Goal: Task Accomplishment & Management: Manage account settings

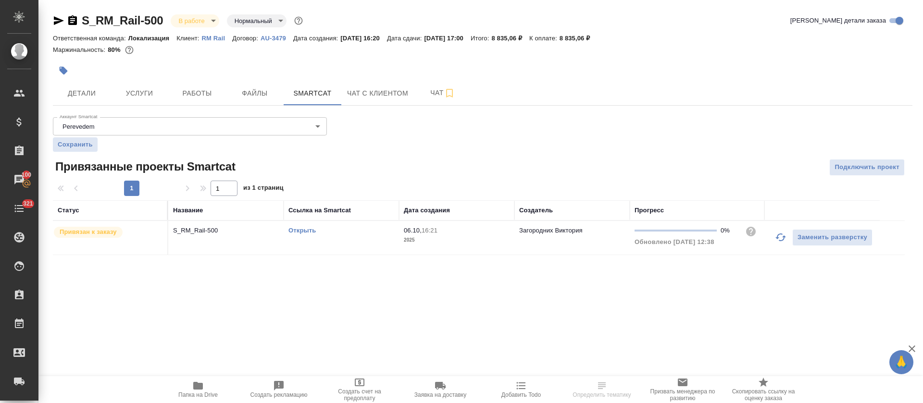
click at [530, 309] on div ".cls-1 fill:#fff; AWATERA Tretyakova Olga Клиенты Спецификации Заказы 100 Чаты …" at bounding box center [461, 201] width 923 height 403
drag, startPoint x: 778, startPoint y: 235, endPoint x: 778, endPoint y: 242, distance: 6.7
click at [778, 235] on icon "button" at bounding box center [781, 238] width 12 height 12
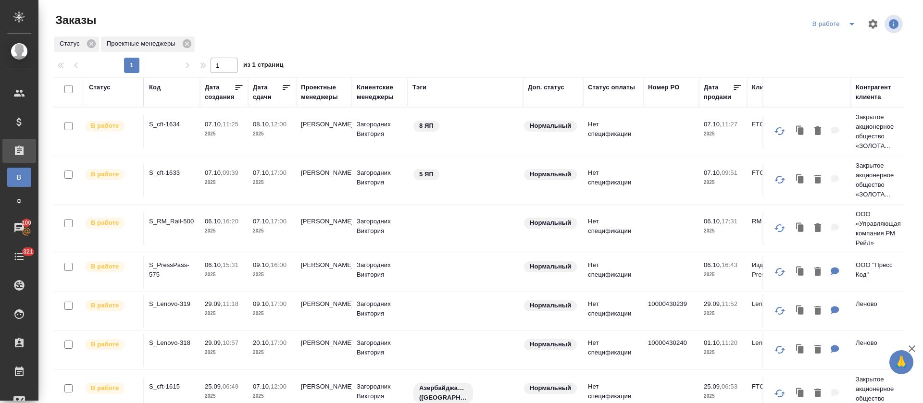
click at [851, 22] on icon "split button" at bounding box center [852, 24] width 12 height 12
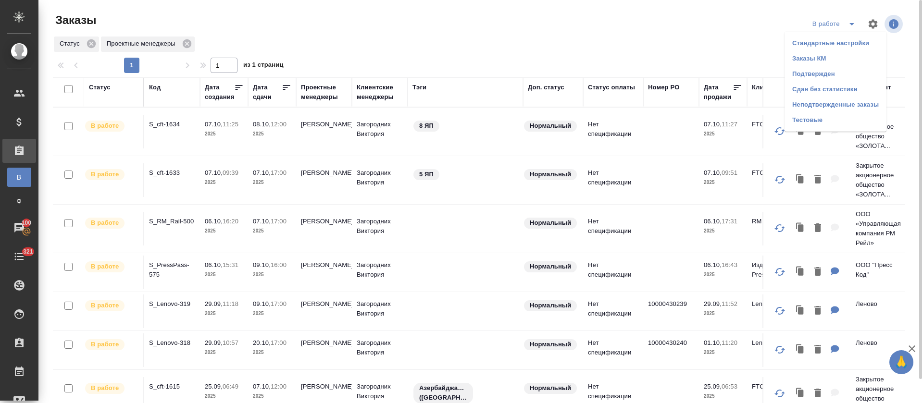
click at [825, 78] on li "Подтвержден" at bounding box center [836, 73] width 102 height 15
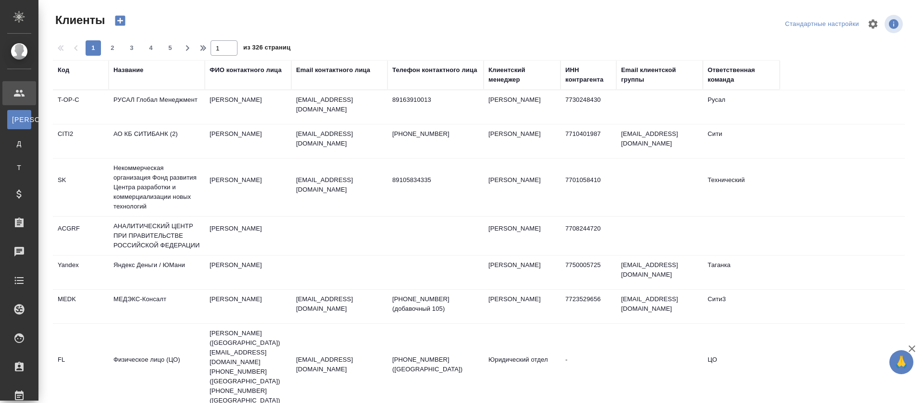
select select "RU"
click at [134, 75] on div "Название" at bounding box center [128, 70] width 30 height 10
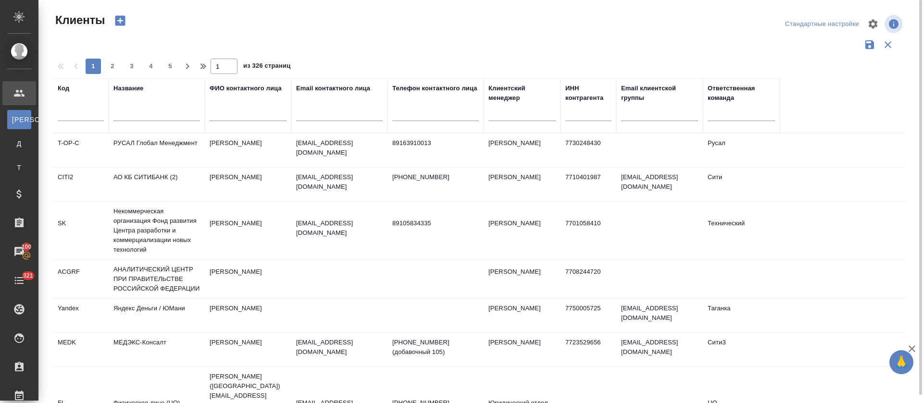
drag, startPoint x: 143, startPoint y: 104, endPoint x: 146, endPoint y: 114, distance: 10.4
click at [146, 114] on div at bounding box center [156, 116] width 87 height 24
click at [146, 114] on input "text" at bounding box center [156, 115] width 87 height 12
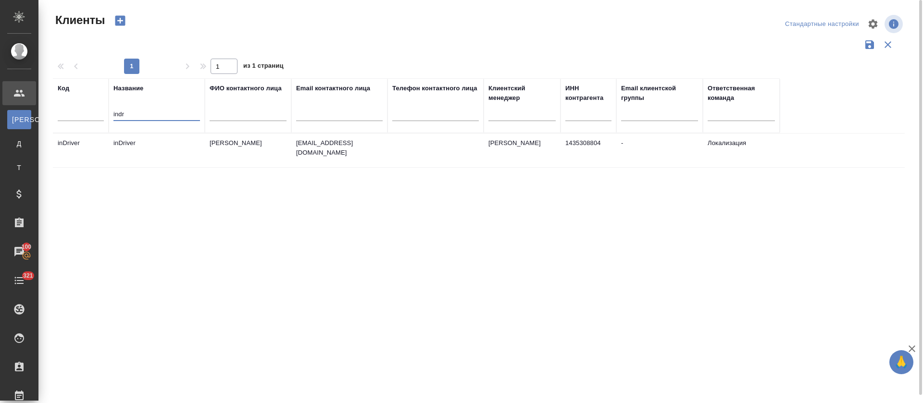
type input "indr"
click at [141, 146] on td "inDriver" at bounding box center [157, 151] width 96 height 34
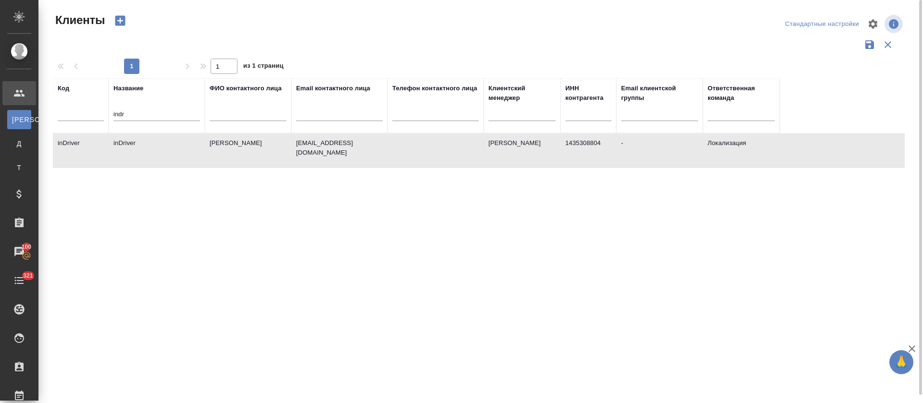
click at [141, 146] on td "inDriver" at bounding box center [157, 151] width 96 height 34
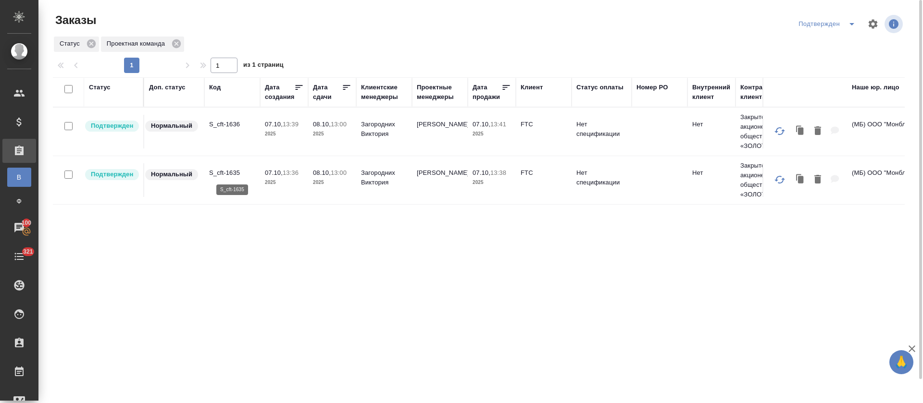
click at [215, 173] on p "S_cft-1635" at bounding box center [232, 173] width 46 height 10
click at [240, 126] on p "S_cft-1636" at bounding box center [232, 125] width 46 height 10
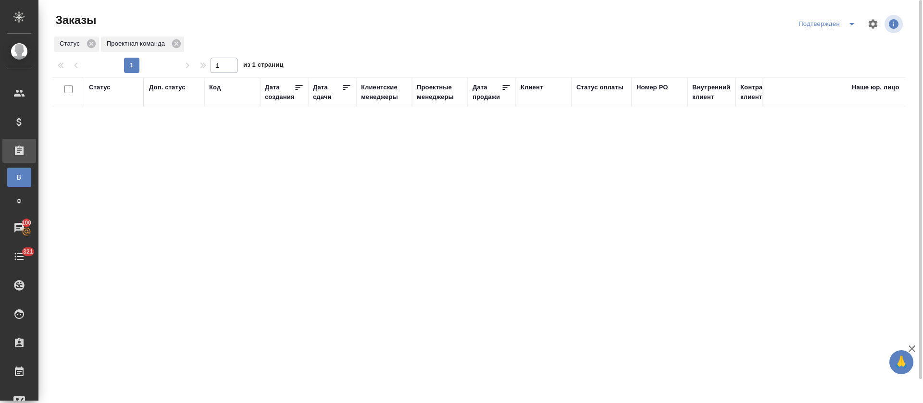
click at [849, 23] on icon "split button" at bounding box center [852, 24] width 12 height 12
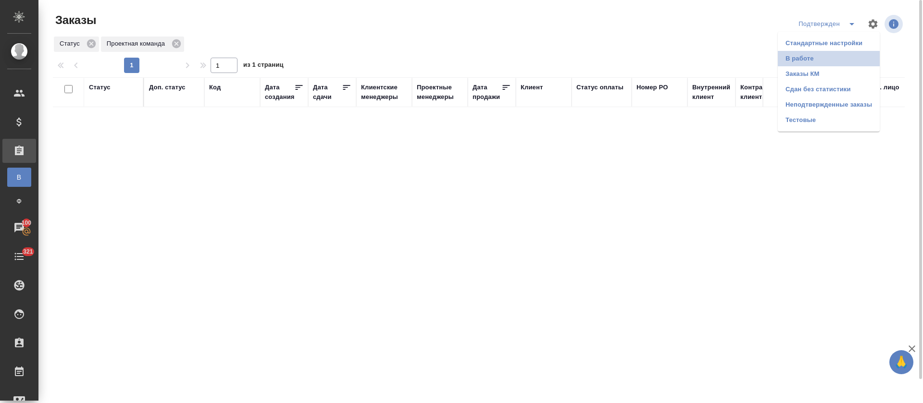
click at [833, 59] on li "В работе" at bounding box center [829, 58] width 102 height 15
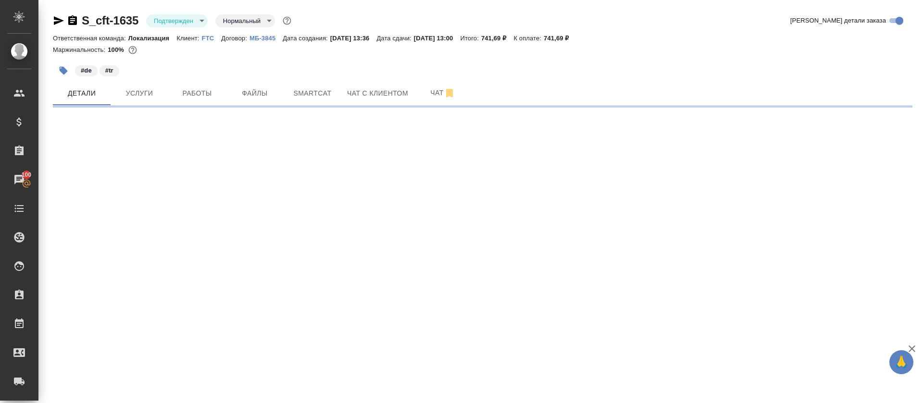
select select "RU"
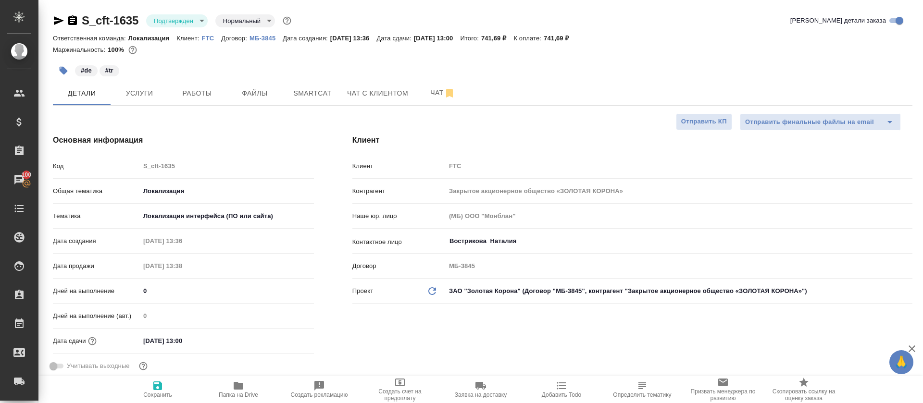
type textarea "x"
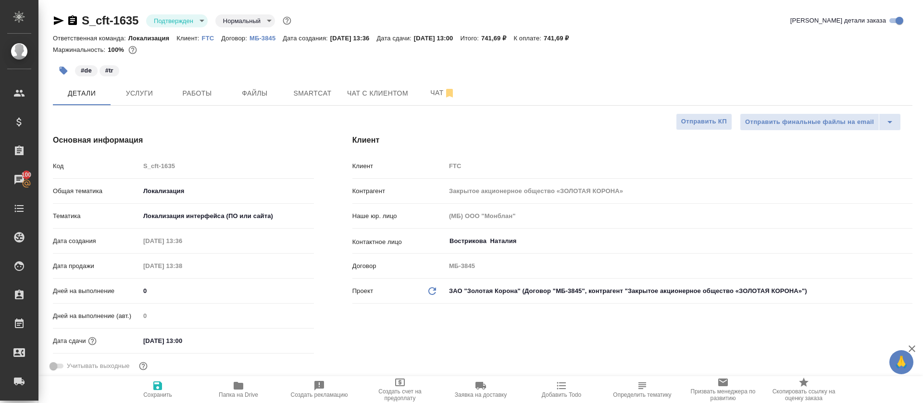
type textarea "x"
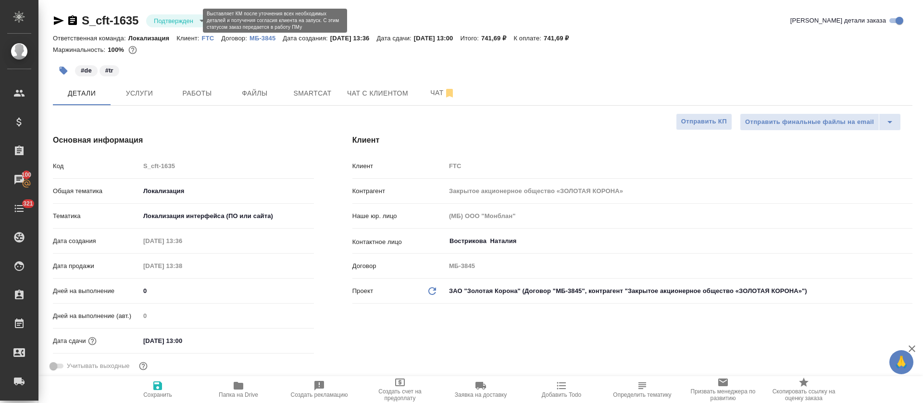
click at [191, 23] on body "🙏 .cls-1 fill:#fff; AWATERA Tretyakova Olga Клиенты Спецификации Заказы 100 Чат…" at bounding box center [461, 201] width 923 height 403
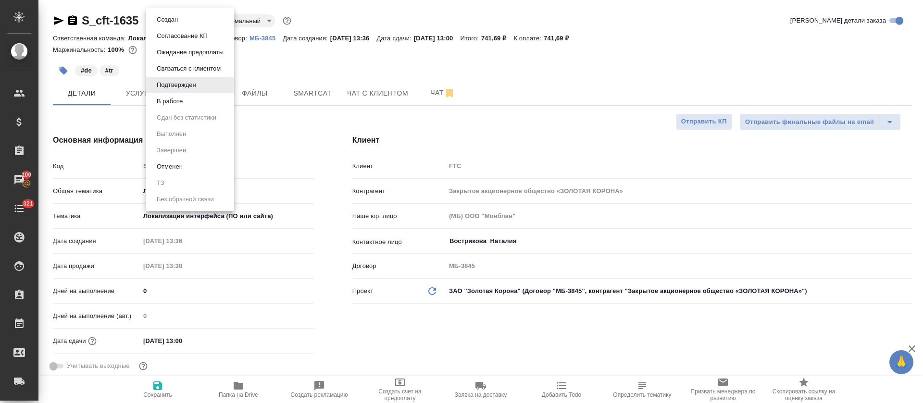
click at [204, 103] on li "В работе" at bounding box center [190, 101] width 88 height 16
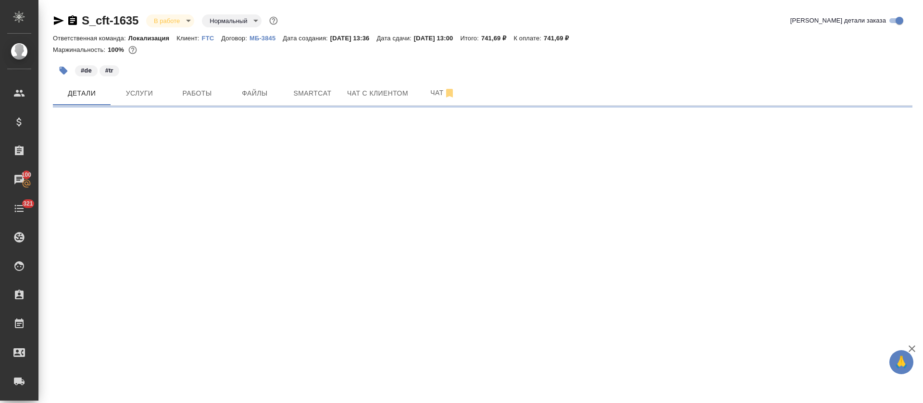
select select "RU"
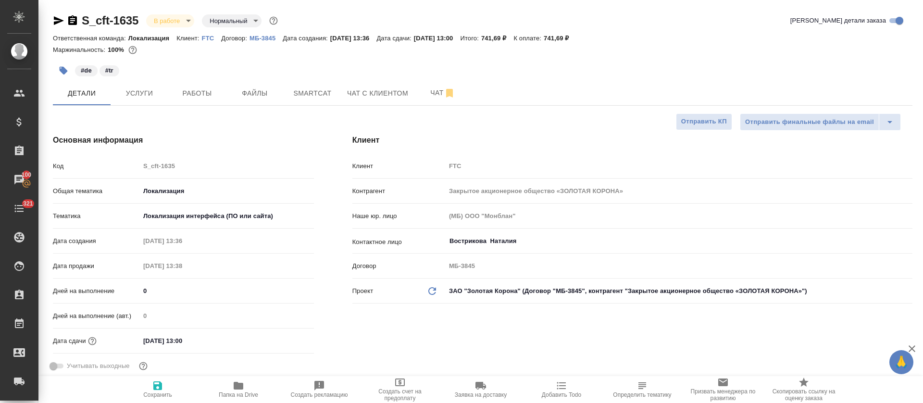
type textarea "x"
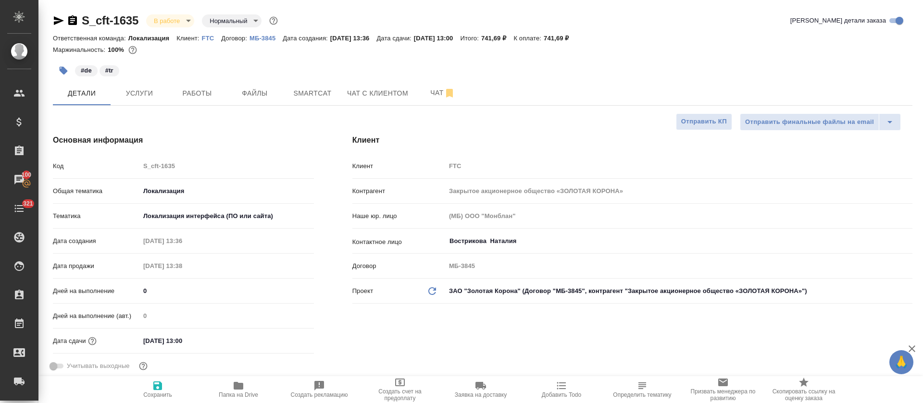
type textarea "x"
click at [314, 97] on span "Smartcat" at bounding box center [312, 94] width 46 height 12
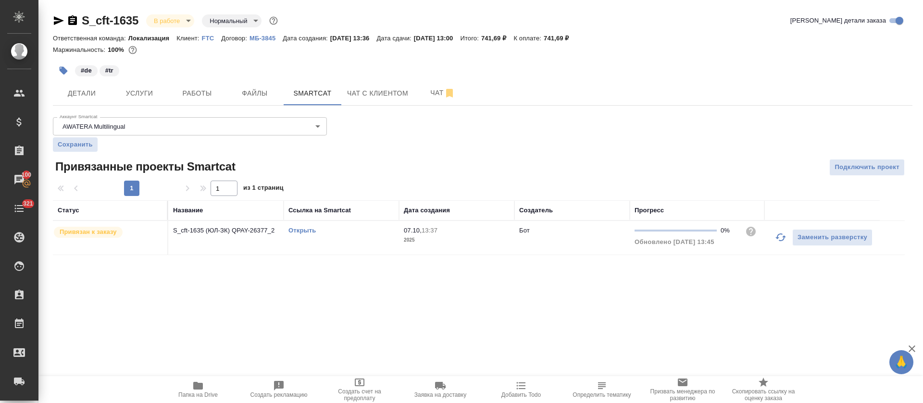
click at [300, 232] on link "Открыть" at bounding box center [302, 230] width 27 height 7
click at [217, 101] on button "Работы" at bounding box center [197, 93] width 58 height 24
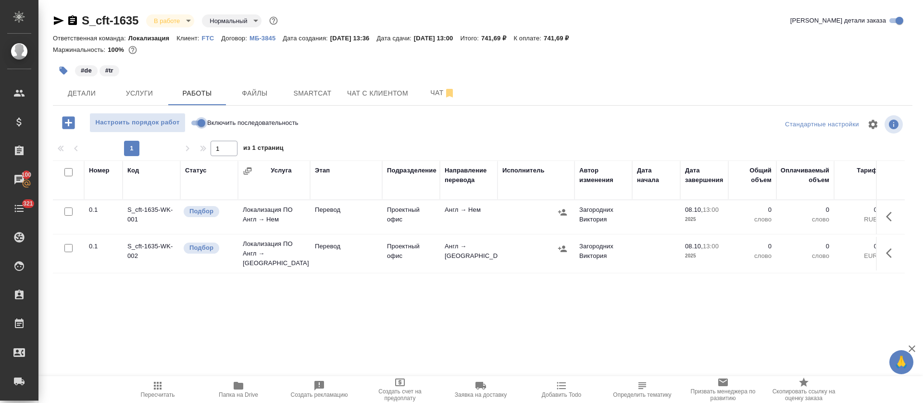
click at [197, 121] on input "Включить последовательность" at bounding box center [201, 123] width 35 height 12
checkbox input "true"
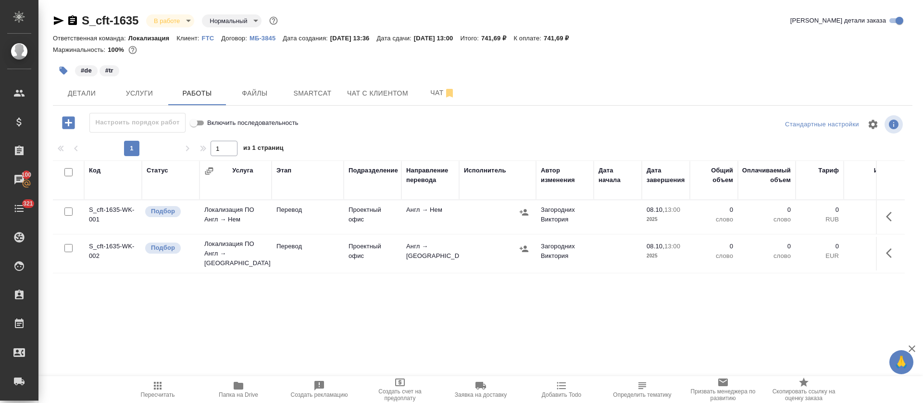
click at [67, 174] on input "checkbox" at bounding box center [68, 172] width 8 height 8
checkbox input "true"
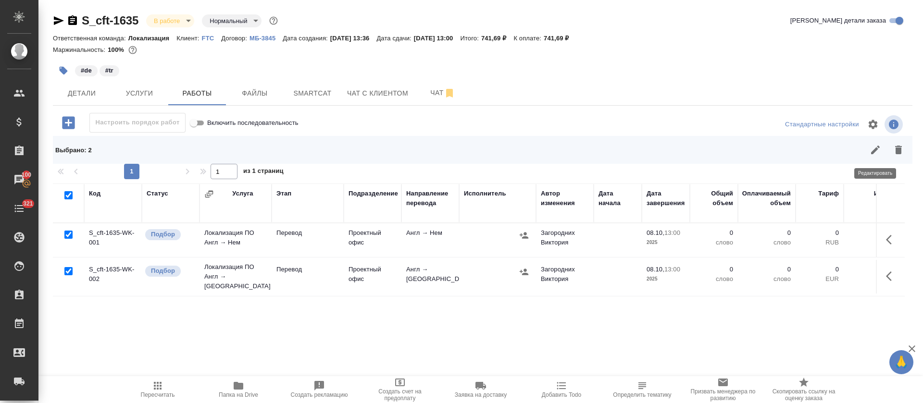
click at [873, 152] on icon "button" at bounding box center [875, 150] width 9 height 9
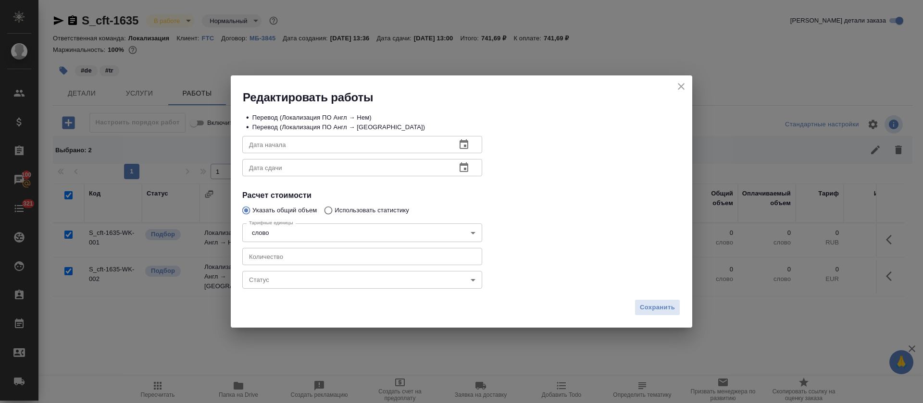
click at [295, 262] on input "number" at bounding box center [362, 256] width 240 height 17
type input "19"
click at [459, 148] on icon "button" at bounding box center [464, 145] width 12 height 12
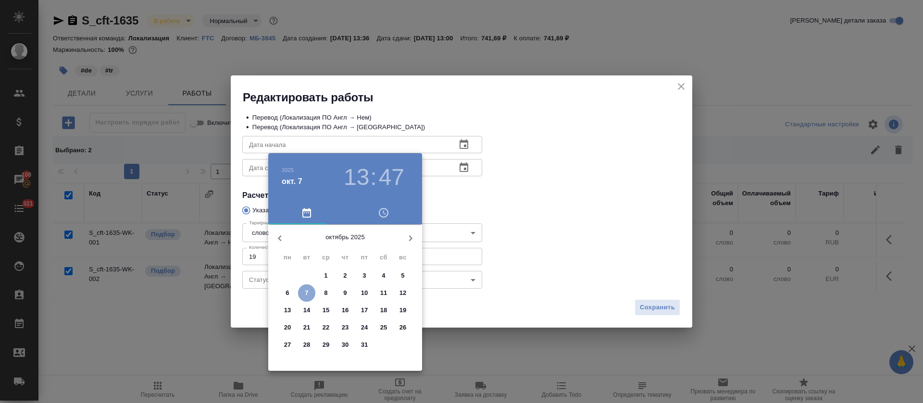
click at [311, 293] on span "7" at bounding box center [306, 294] width 17 height 10
type input "07.10.2025 13:47"
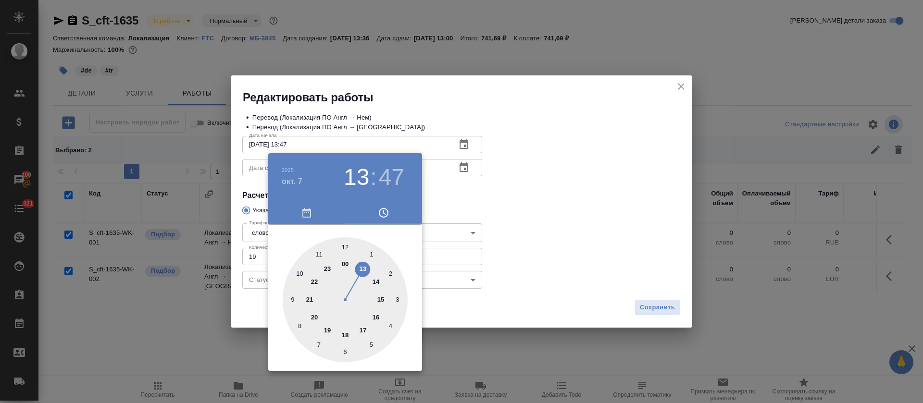
drag, startPoint x: 546, startPoint y: 169, endPoint x: 518, endPoint y: 168, distance: 27.9
click at [545, 170] on div at bounding box center [461, 201] width 923 height 403
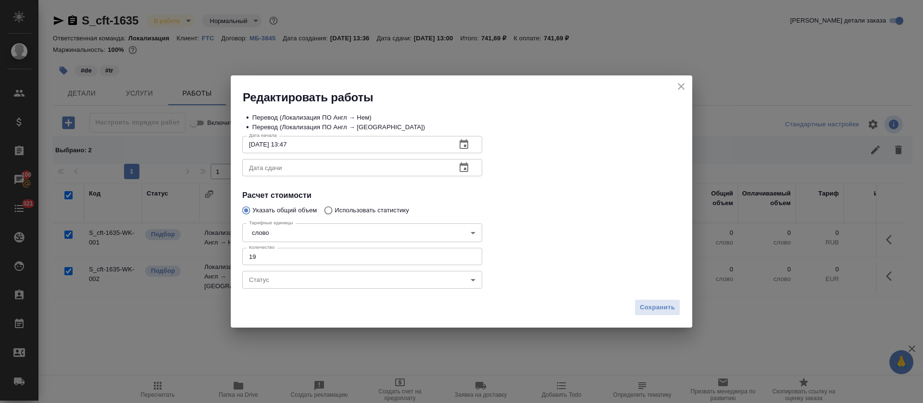
click at [465, 171] on icon "button" at bounding box center [464, 168] width 12 height 12
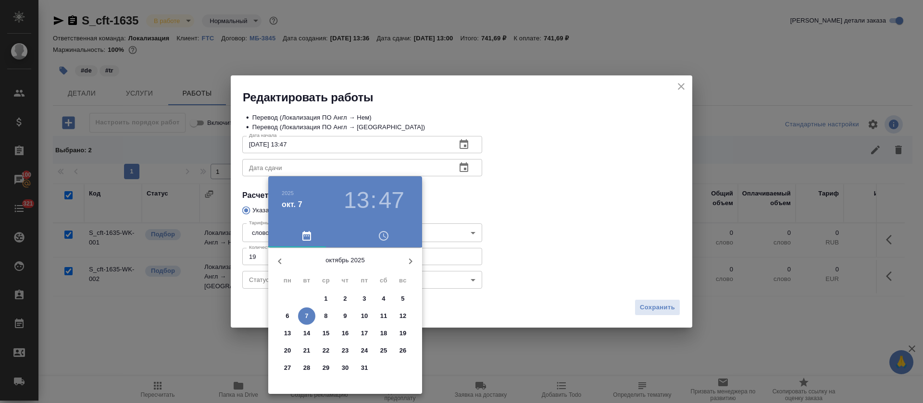
click at [311, 311] on button "7" at bounding box center [306, 316] width 17 height 17
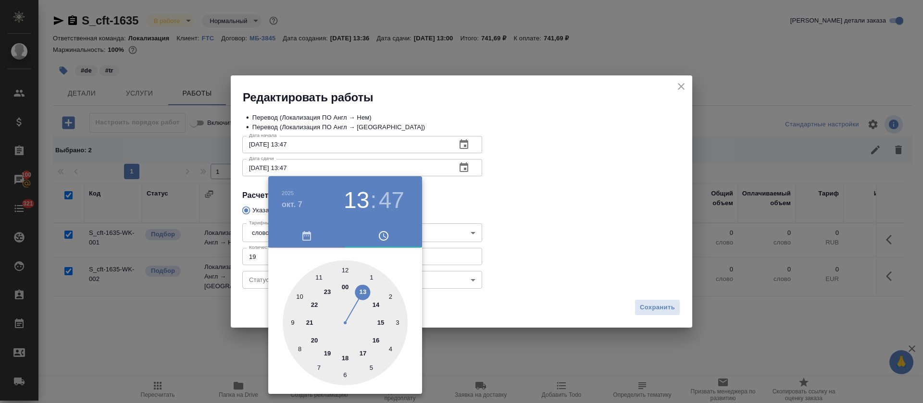
click at [373, 342] on div at bounding box center [345, 323] width 125 height 125
click at [356, 201] on h3 "16" at bounding box center [356, 200] width 25 height 27
click at [362, 351] on div at bounding box center [345, 323] width 125 height 125
click at [346, 266] on div at bounding box center [345, 323] width 125 height 125
type input "07.10.2025 17:00"
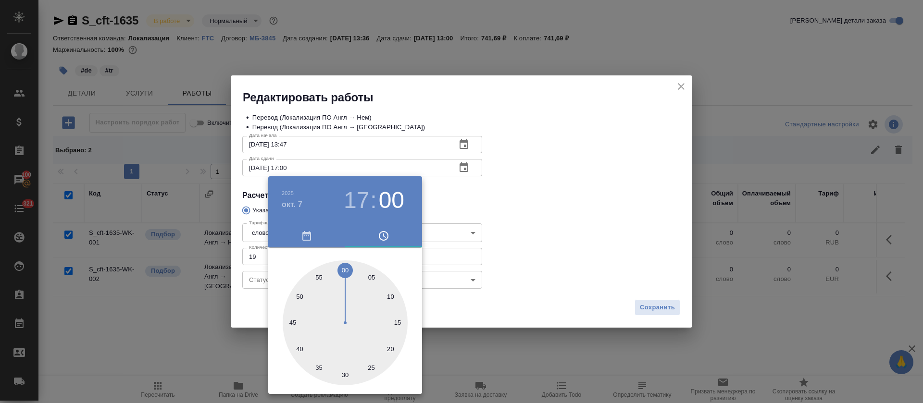
click at [551, 211] on div at bounding box center [461, 201] width 923 height 403
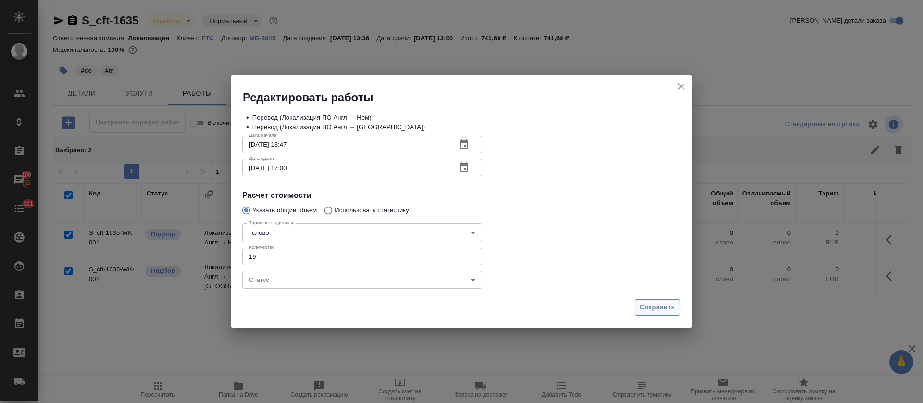
click at [647, 309] on span "Сохранить" at bounding box center [657, 307] width 35 height 11
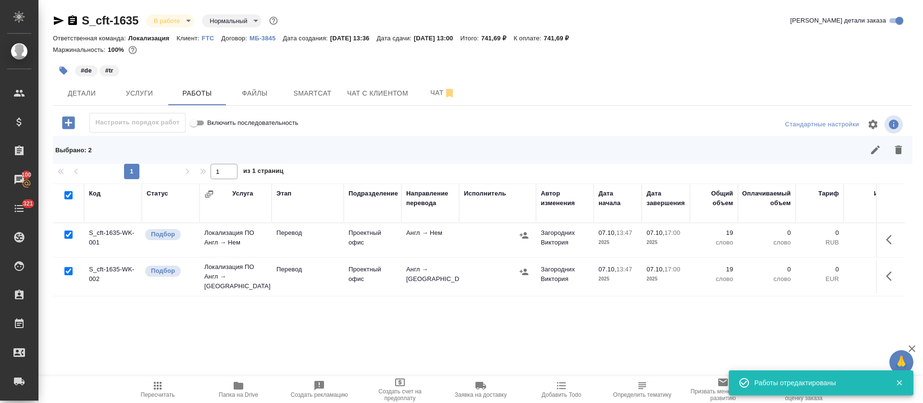
click at [161, 384] on icon "button" at bounding box center [158, 386] width 8 height 8
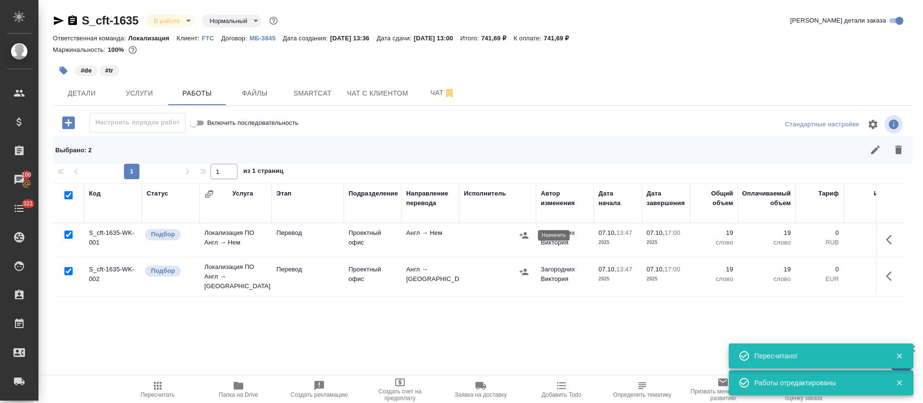
click at [523, 237] on icon "button" at bounding box center [524, 236] width 10 height 10
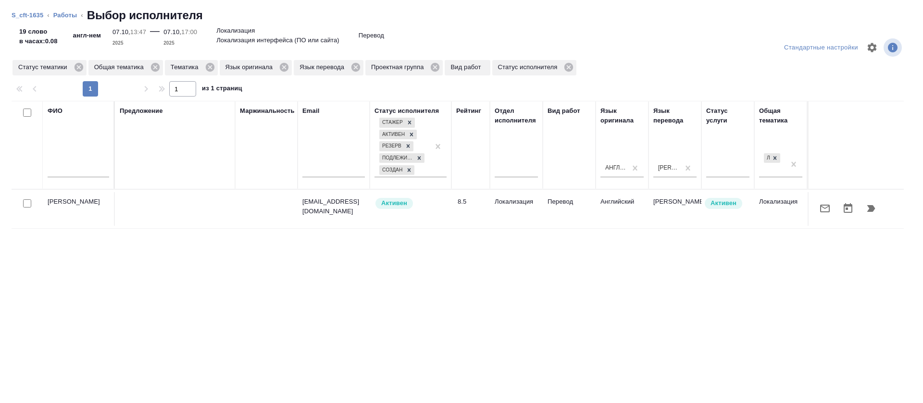
click at [819, 209] on icon "button" at bounding box center [825, 209] width 12 height 12
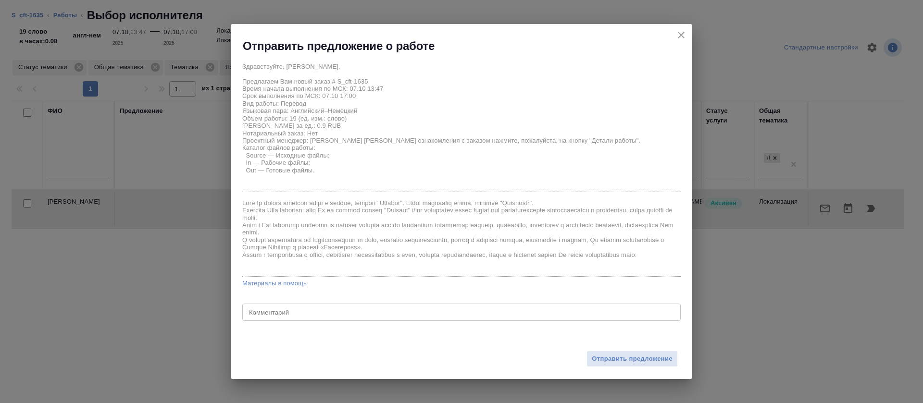
click at [610, 377] on div "Отправить предложение" at bounding box center [462, 353] width 462 height 53
click at [608, 362] on span "Отправить предложение" at bounding box center [632, 359] width 81 height 11
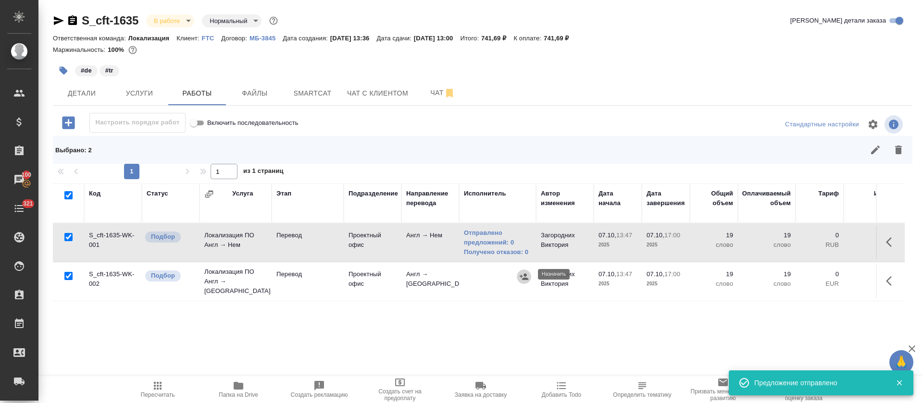
click at [527, 275] on icon "button" at bounding box center [524, 277] width 10 height 10
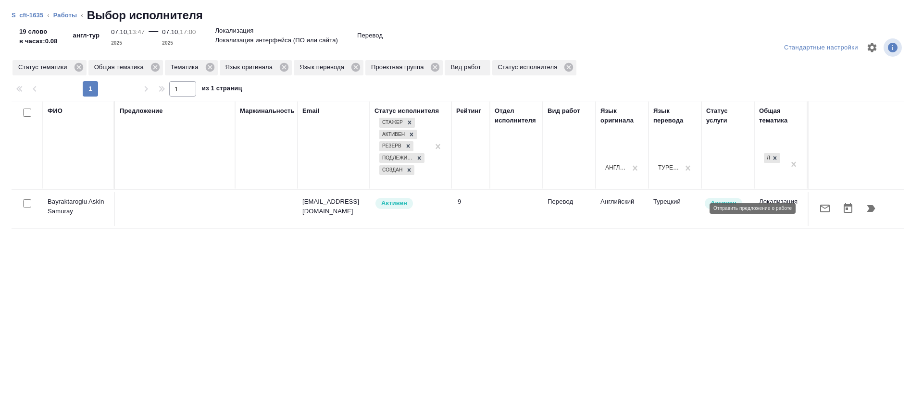
click at [814, 212] on button "button" at bounding box center [825, 208] width 23 height 23
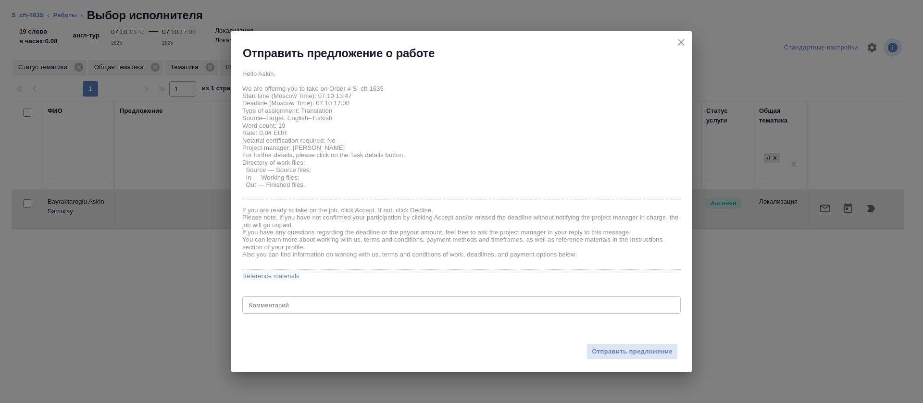
click at [636, 364] on div "Отправить предложение" at bounding box center [462, 346] width 462 height 53
click at [628, 353] on span "Отправить предложение" at bounding box center [632, 352] width 81 height 11
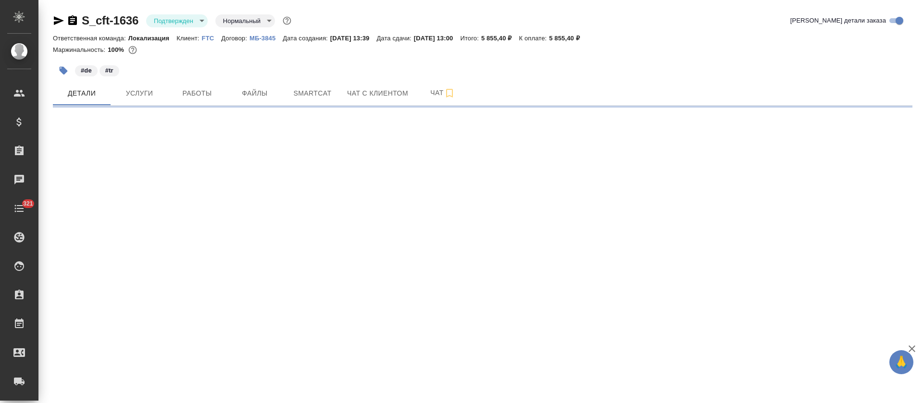
select select "RU"
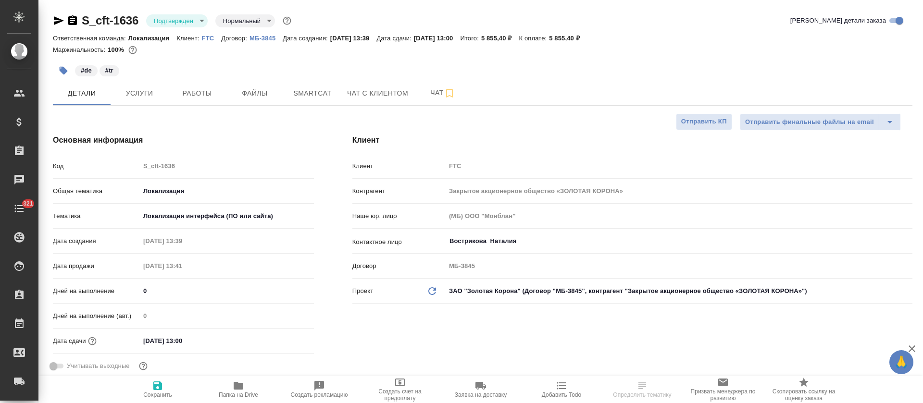
type textarea "x"
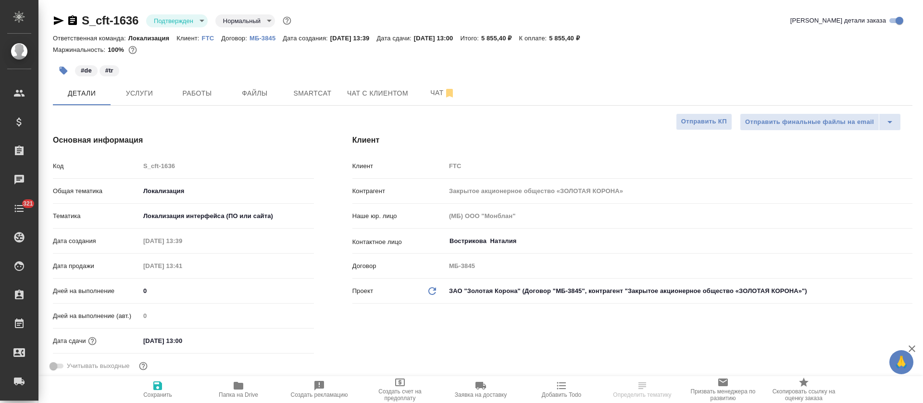
type textarea "x"
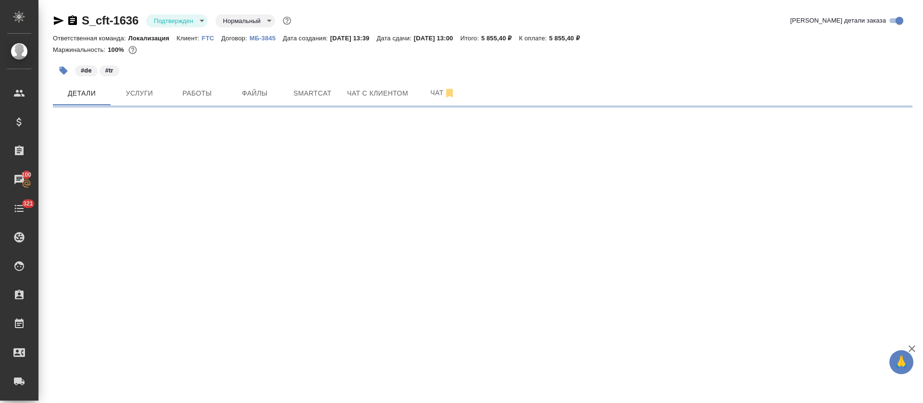
select select "RU"
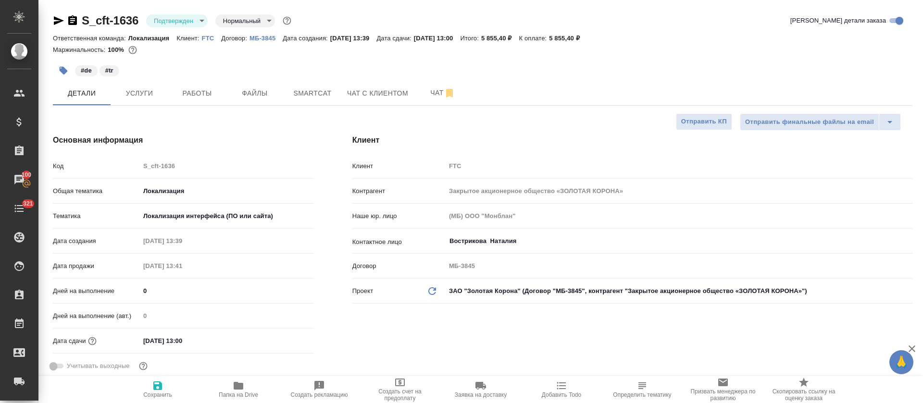
type textarea "x"
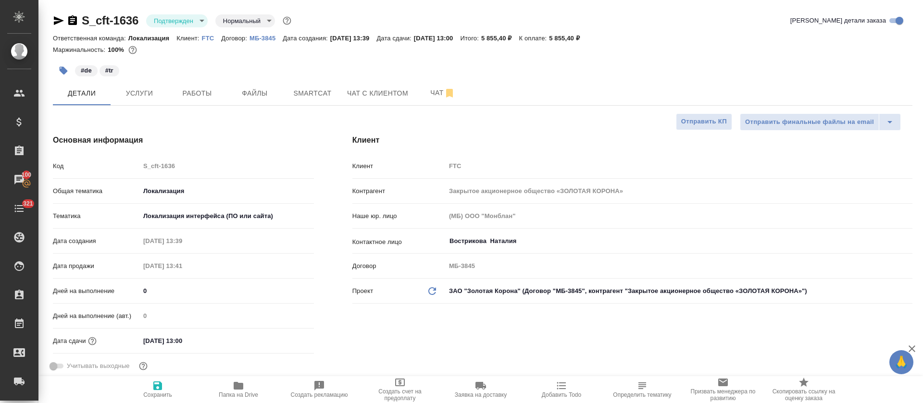
type textarea "x"
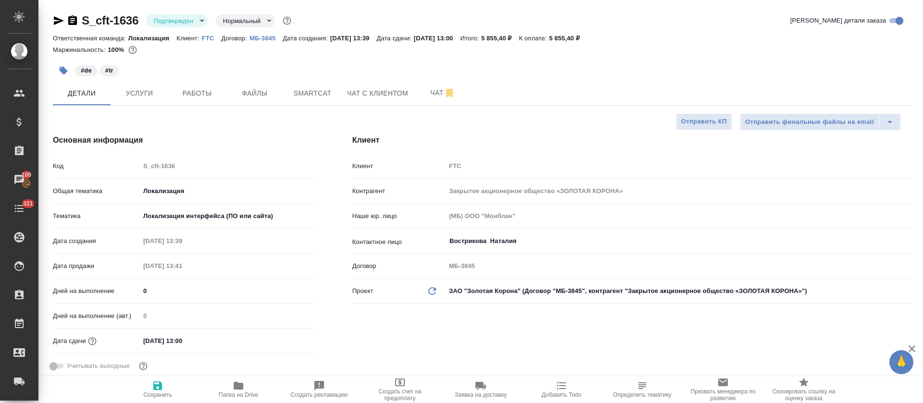
type textarea "x"
click at [157, 23] on body "🙏 .cls-1 fill:#fff; AWATERA Tretyakova Olga Клиенты Спецификации Заказы 100 Чат…" at bounding box center [461, 201] width 923 height 403
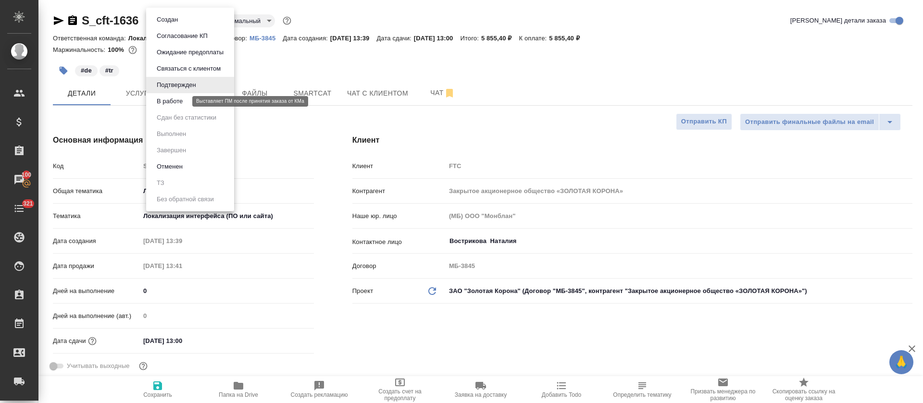
click at [170, 100] on button "В работе" at bounding box center [170, 101] width 32 height 11
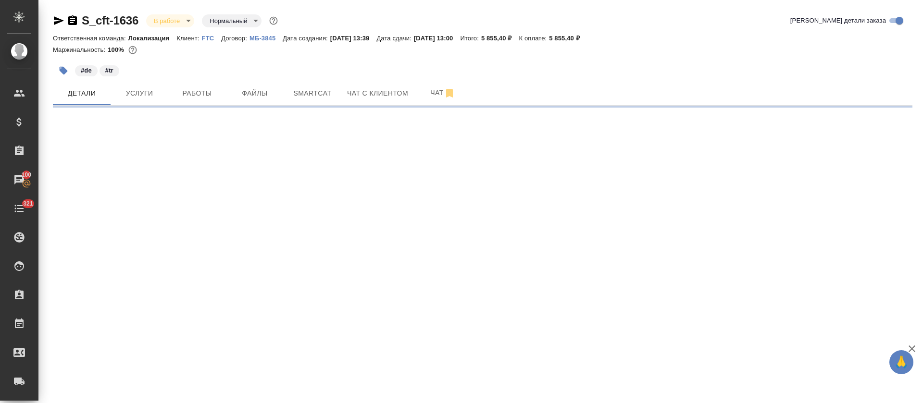
select select "RU"
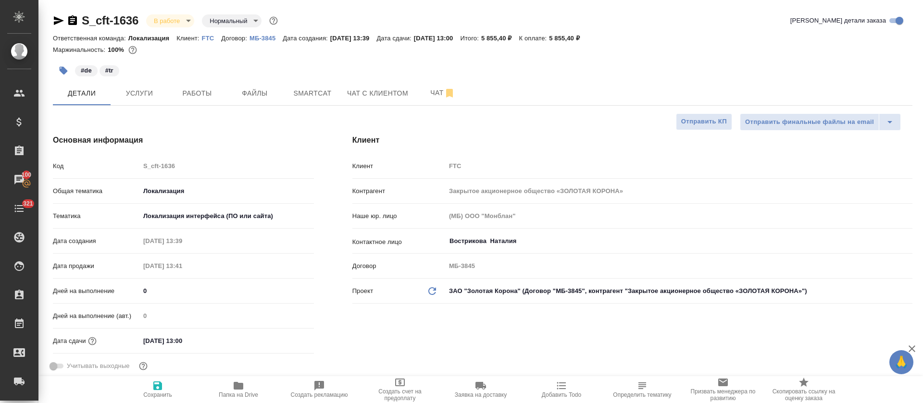
type textarea "x"
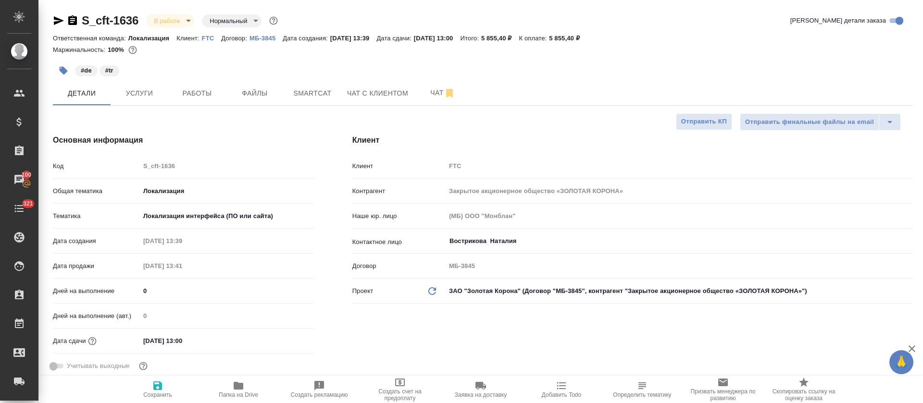
type textarea "x"
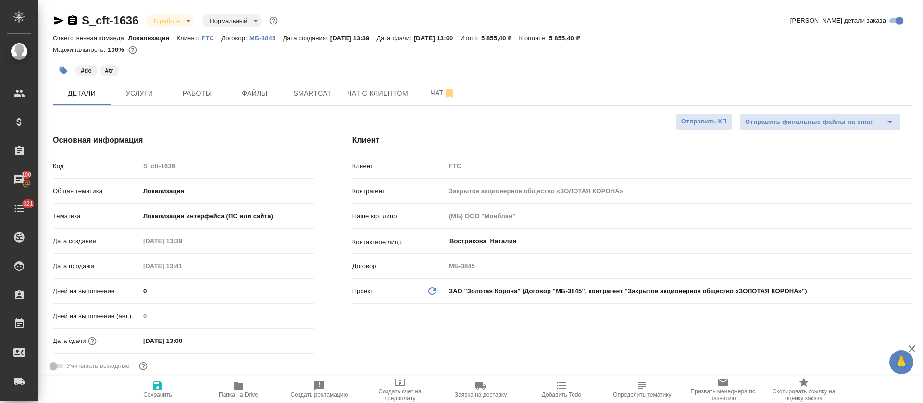
type textarea "x"
click at [152, 88] on span "Услуги" at bounding box center [139, 94] width 46 height 12
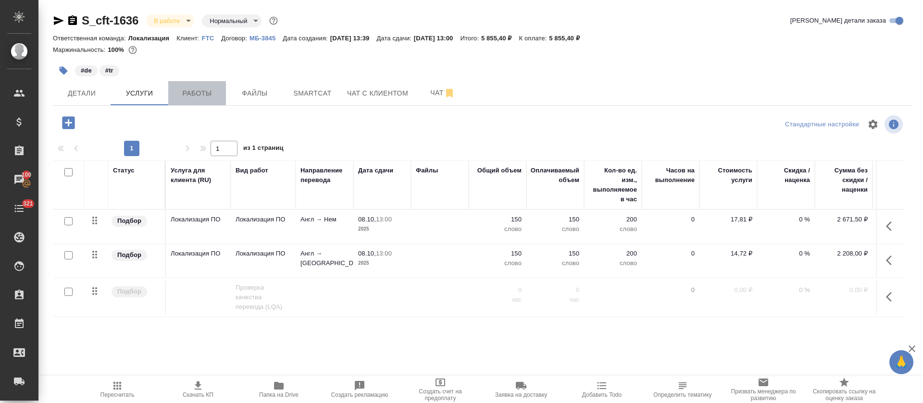
click at [192, 96] on span "Работы" at bounding box center [197, 94] width 46 height 12
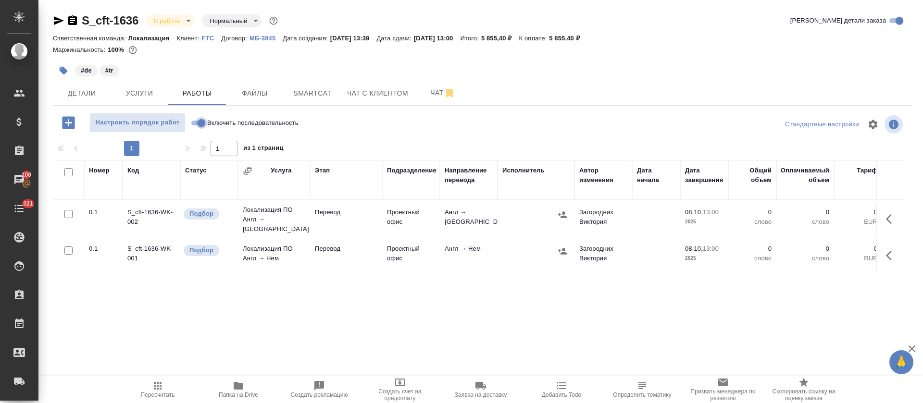
click at [200, 122] on input "Включить последовательность" at bounding box center [201, 123] width 35 height 12
checkbox input "true"
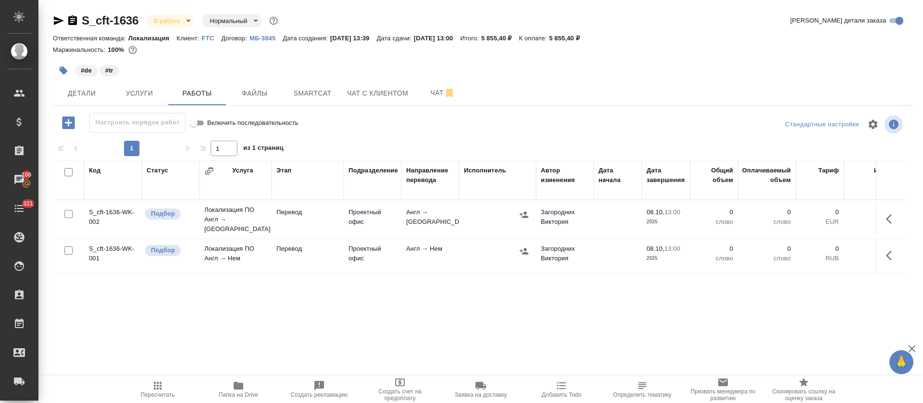
drag, startPoint x: 70, startPoint y: 174, endPoint x: 78, endPoint y: 176, distance: 8.4
click at [70, 175] on input "checkbox" at bounding box center [68, 172] width 8 height 8
checkbox input "true"
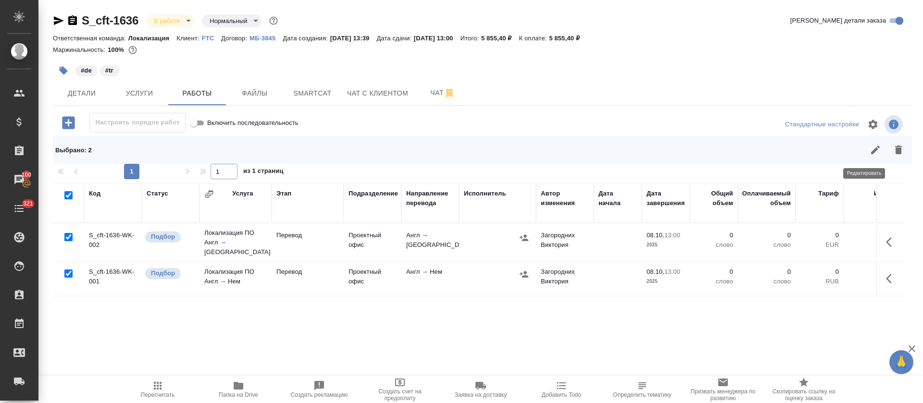
click at [870, 150] on icon "button" at bounding box center [876, 150] width 12 height 12
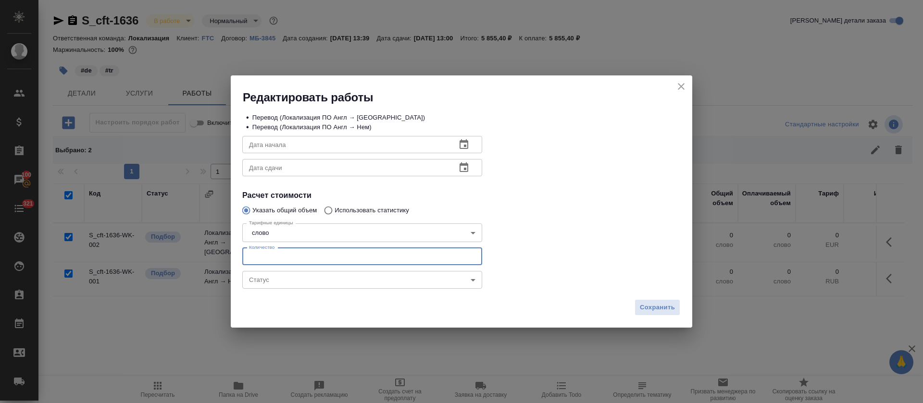
click at [285, 257] on input "number" at bounding box center [362, 256] width 240 height 17
type input "150"
click at [315, 289] on div "Статус ​ Статус" at bounding box center [362, 279] width 278 height 62
click at [315, 286] on body "🙏 .cls-1 fill:#fff; AWATERA Tretyakova Olga Клиенты Спецификации Заказы 100 Чат…" at bounding box center [461, 201] width 923 height 403
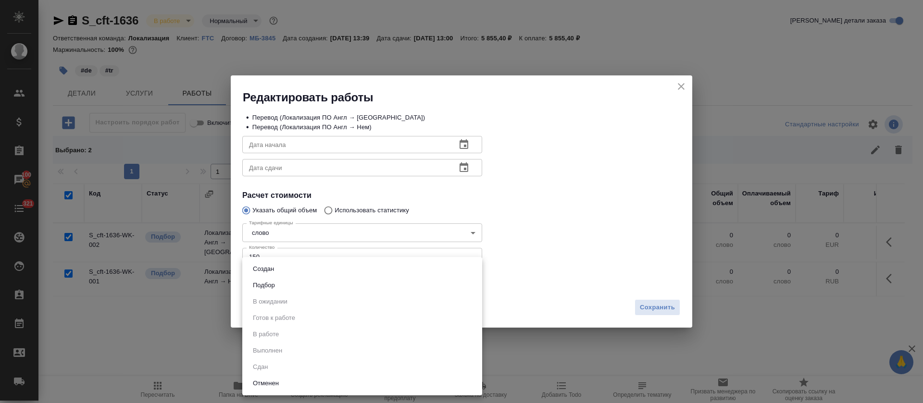
click at [315, 285] on li "Подбор" at bounding box center [362, 285] width 240 height 16
type input "recruiting"
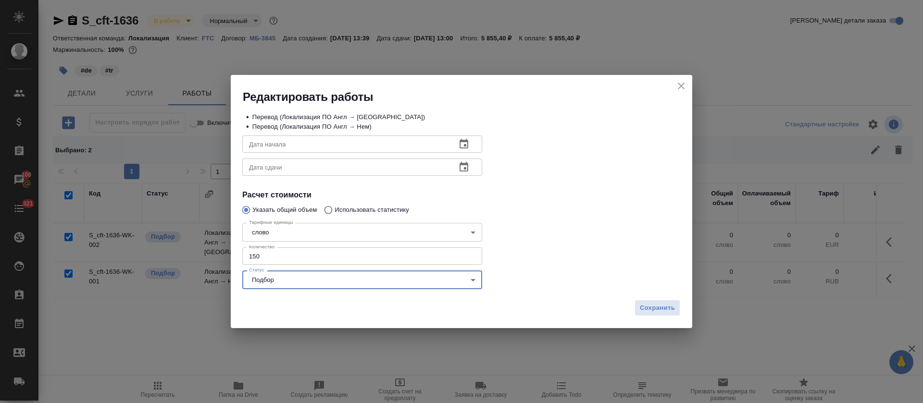
click at [463, 142] on icon "button" at bounding box center [464, 144] width 9 height 10
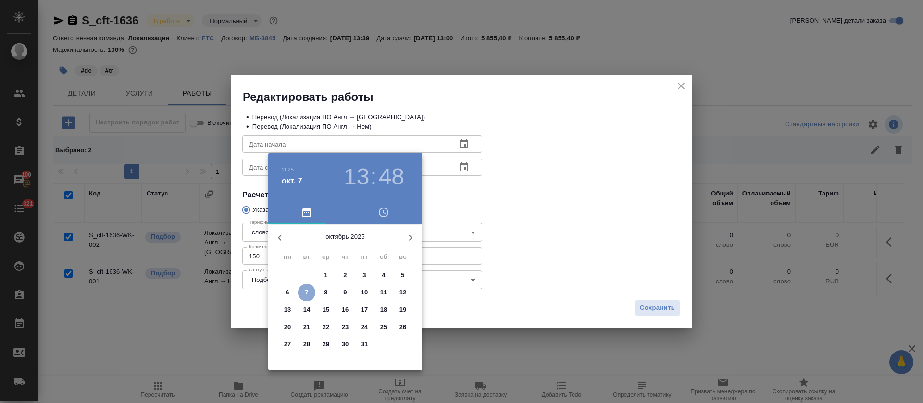
click at [305, 289] on p "7" at bounding box center [306, 293] width 3 height 10
type input "07.10.2025 13:48"
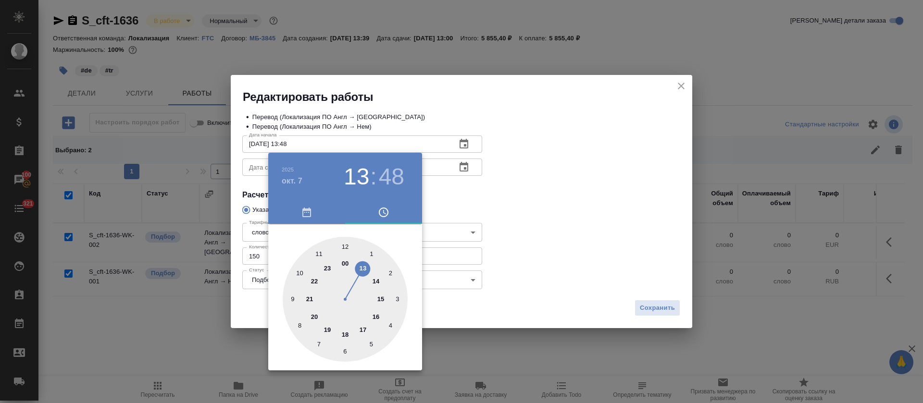
click at [499, 205] on div at bounding box center [461, 201] width 923 height 403
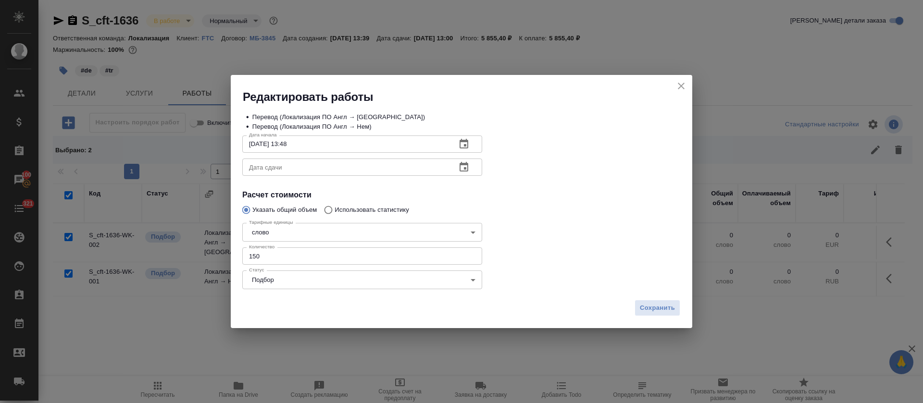
click at [467, 169] on icon "button" at bounding box center [464, 168] width 12 height 12
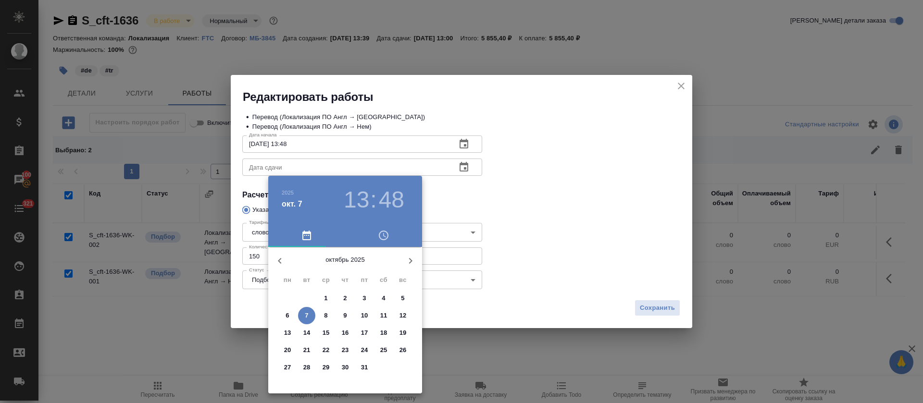
click at [308, 316] on p "7" at bounding box center [306, 316] width 3 height 10
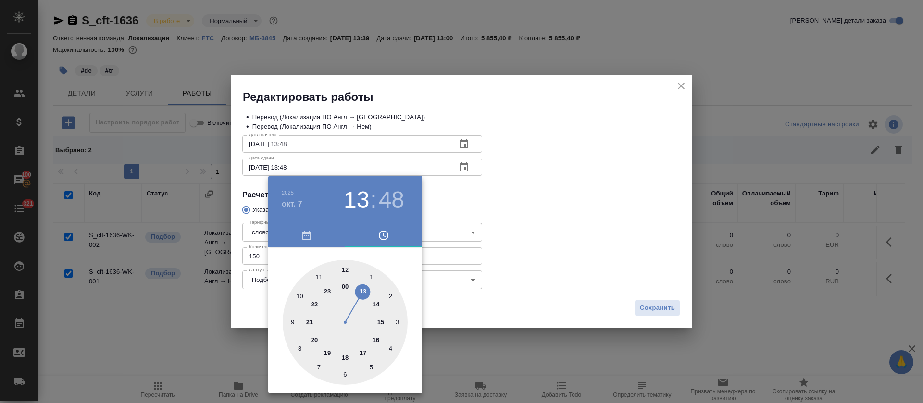
click at [344, 357] on div at bounding box center [345, 322] width 125 height 125
click at [346, 264] on div at bounding box center [345, 322] width 125 height 125
type input "07.10.2025 18:00"
click at [508, 227] on div at bounding box center [461, 201] width 923 height 403
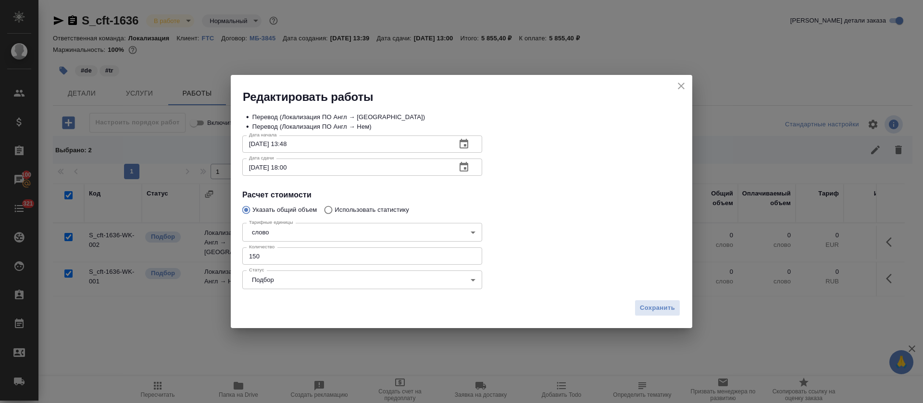
click at [666, 318] on div "Сохранить" at bounding box center [462, 312] width 462 height 34
click at [665, 310] on span "Сохранить" at bounding box center [657, 308] width 35 height 11
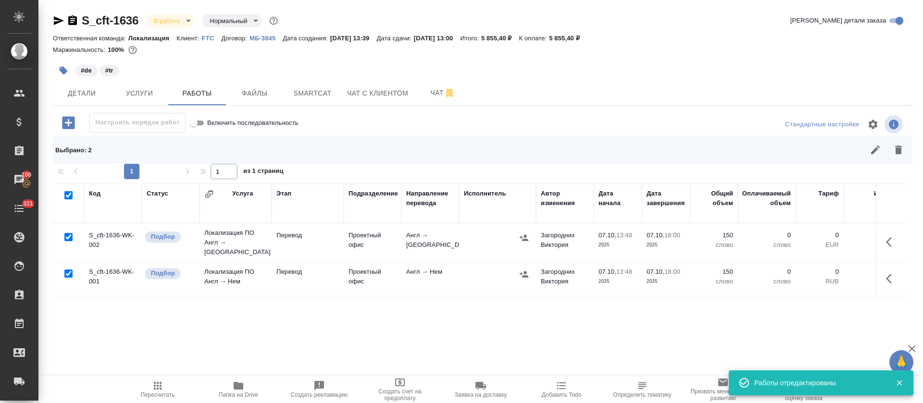
click at [157, 390] on icon "button" at bounding box center [158, 386] width 12 height 12
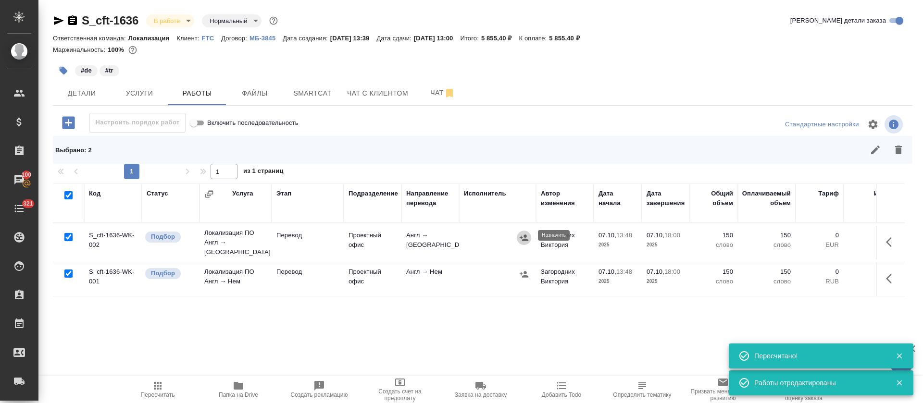
click at [527, 233] on icon "button" at bounding box center [524, 238] width 10 height 10
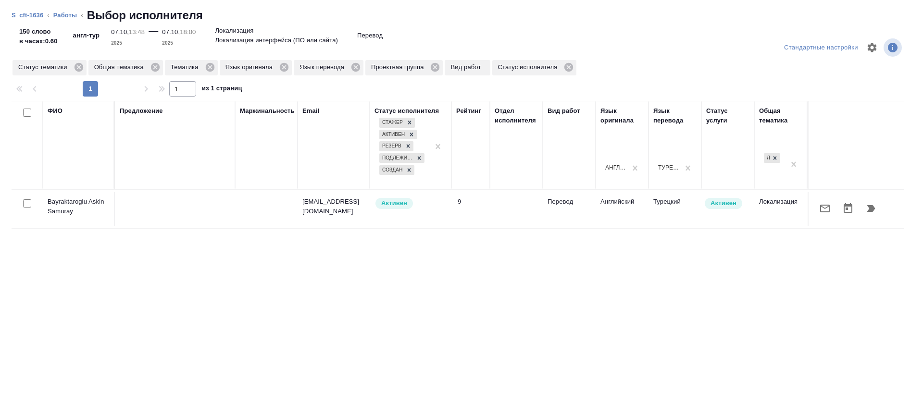
click at [814, 210] on button "button" at bounding box center [825, 208] width 23 height 23
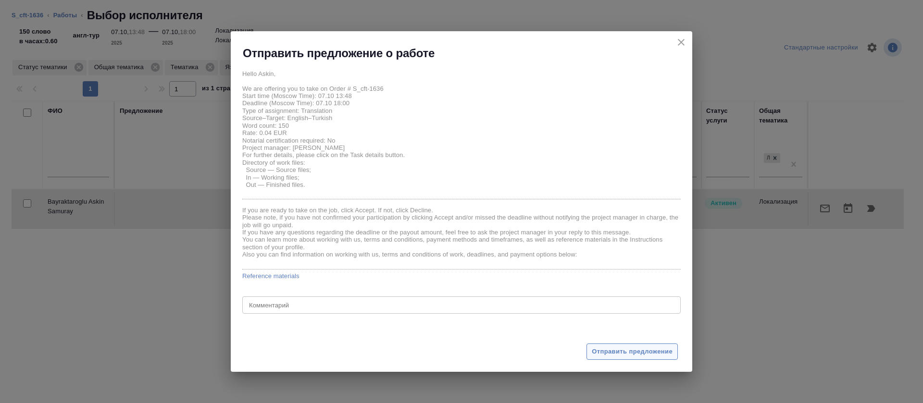
click at [659, 355] on span "Отправить предложение" at bounding box center [632, 352] width 81 height 11
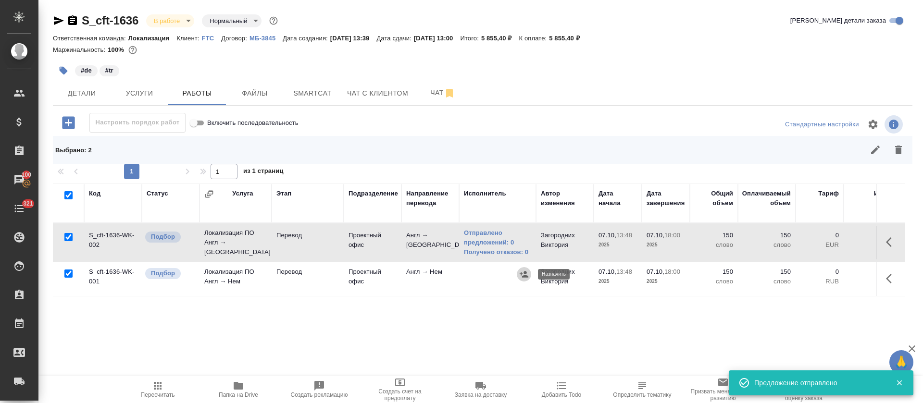
click at [526, 276] on icon "button" at bounding box center [524, 274] width 9 height 6
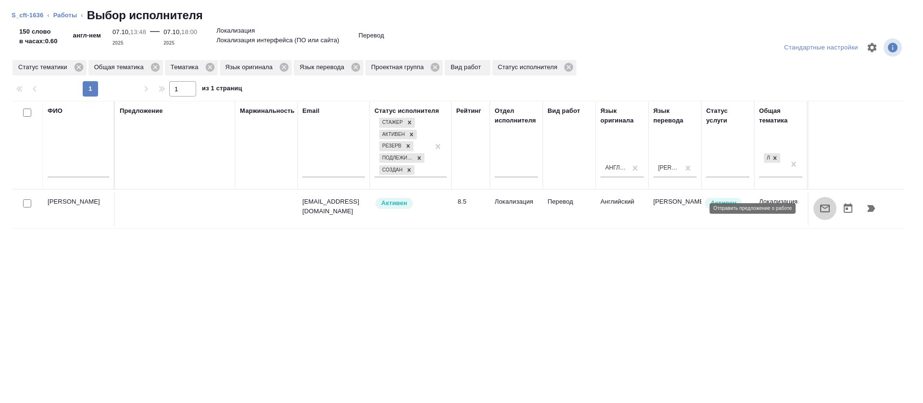
click at [820, 209] on icon "button" at bounding box center [825, 209] width 10 height 8
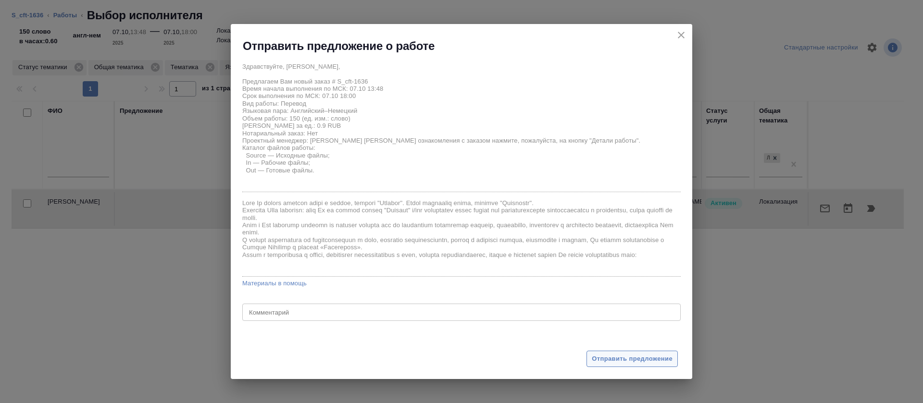
click at [673, 356] on button "Отправить предложение" at bounding box center [632, 359] width 91 height 17
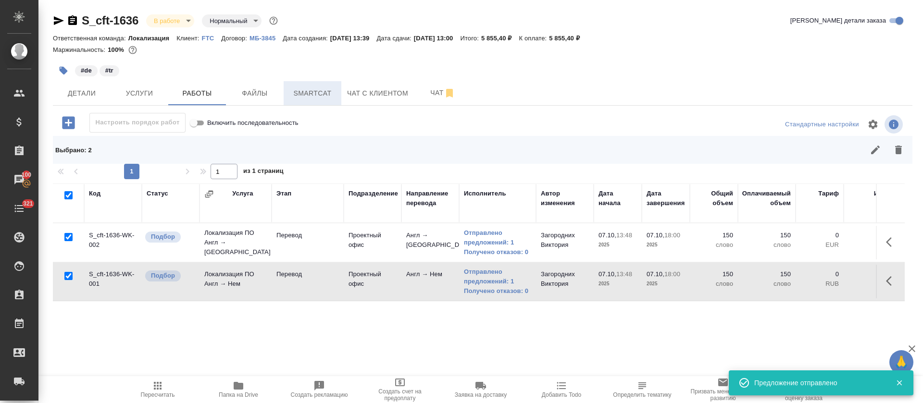
click at [314, 88] on span "Smartcat" at bounding box center [312, 94] width 46 height 12
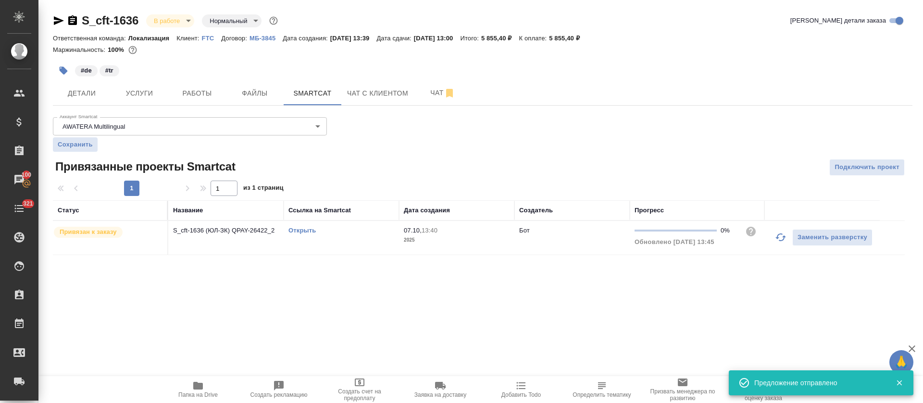
click at [302, 233] on link "Открыть" at bounding box center [302, 230] width 27 height 7
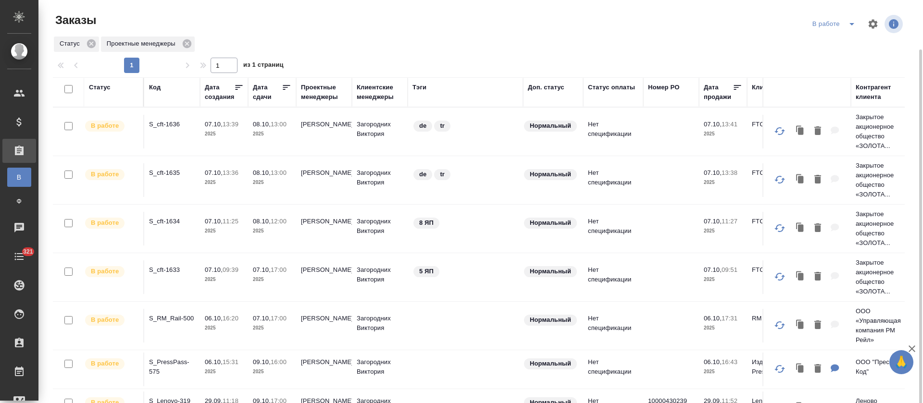
scroll to position [152, 0]
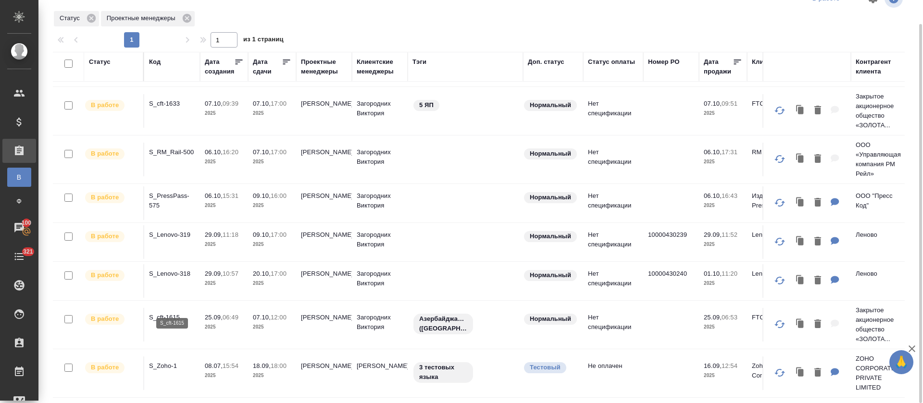
click at [177, 313] on p "S_cft-1615" at bounding box center [172, 318] width 46 height 10
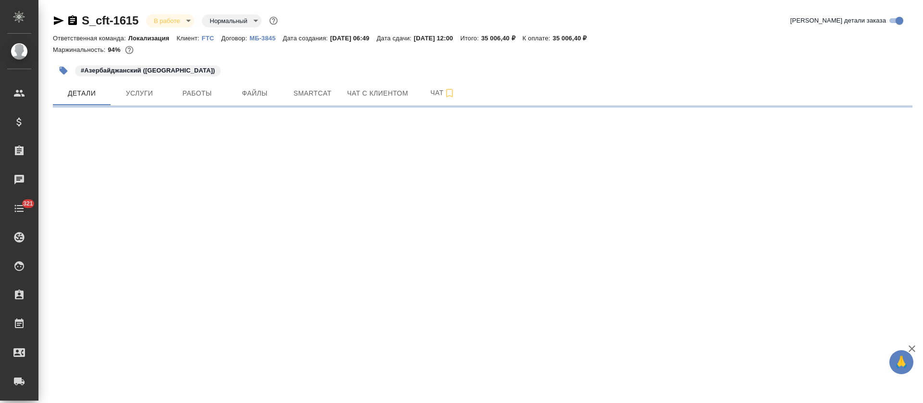
select select "RU"
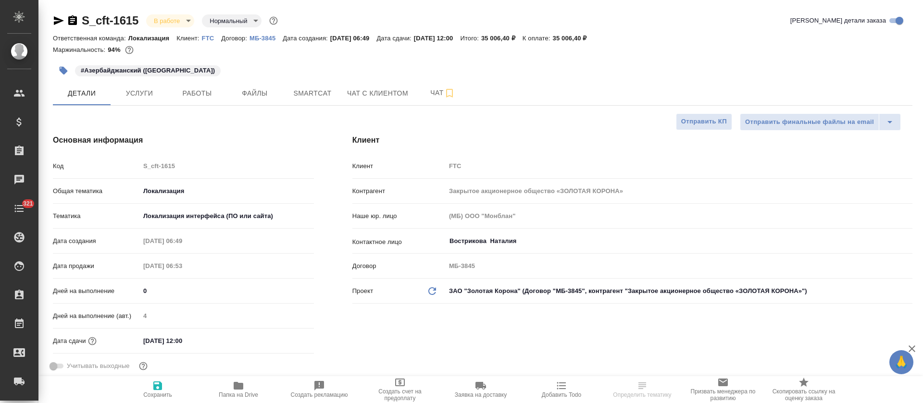
type textarea "x"
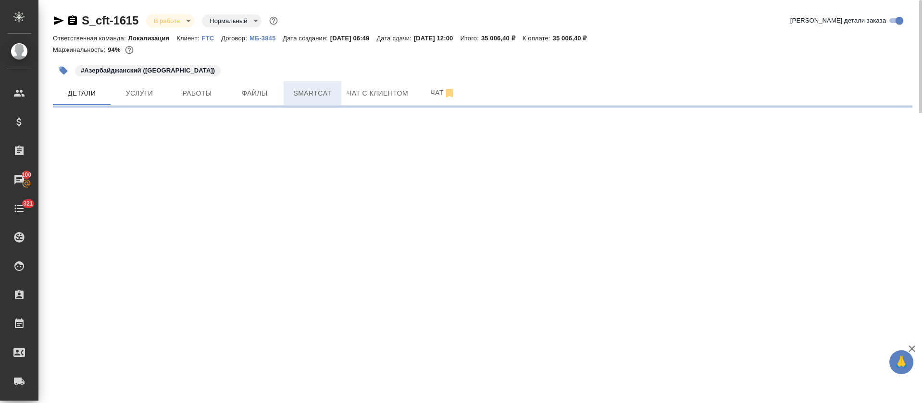
click at [299, 102] on button "Smartcat" at bounding box center [313, 93] width 58 height 24
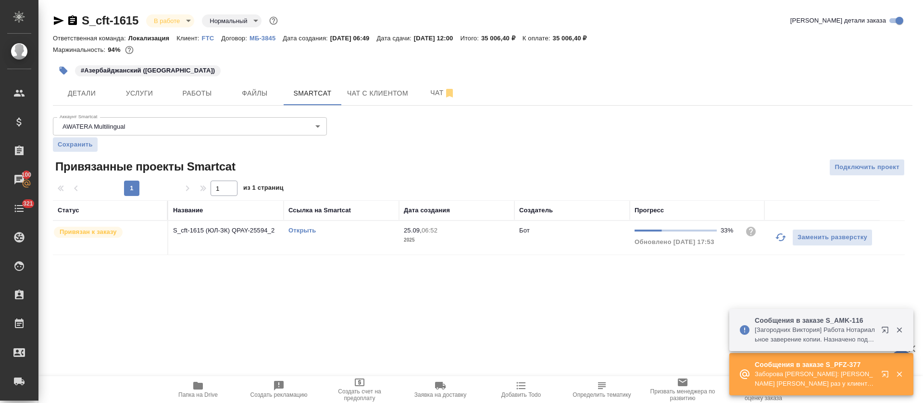
click at [294, 232] on link "Открыть" at bounding box center [302, 230] width 27 height 7
click at [197, 89] on span "Работы" at bounding box center [197, 94] width 46 height 12
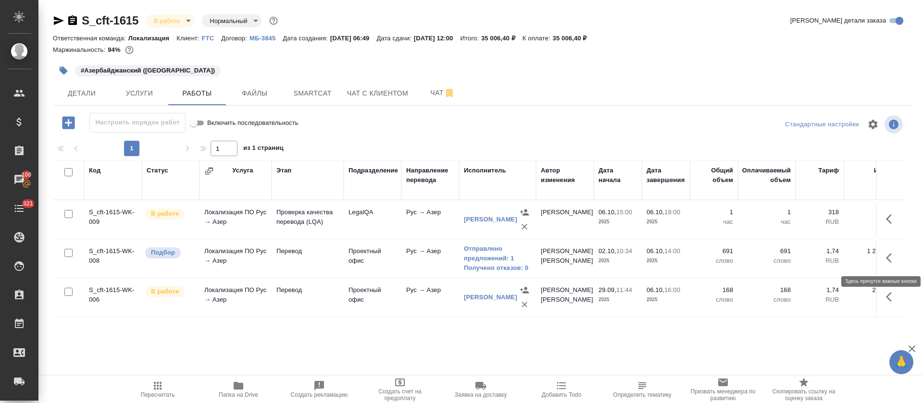
click at [893, 259] on icon "button" at bounding box center [892, 258] width 12 height 12
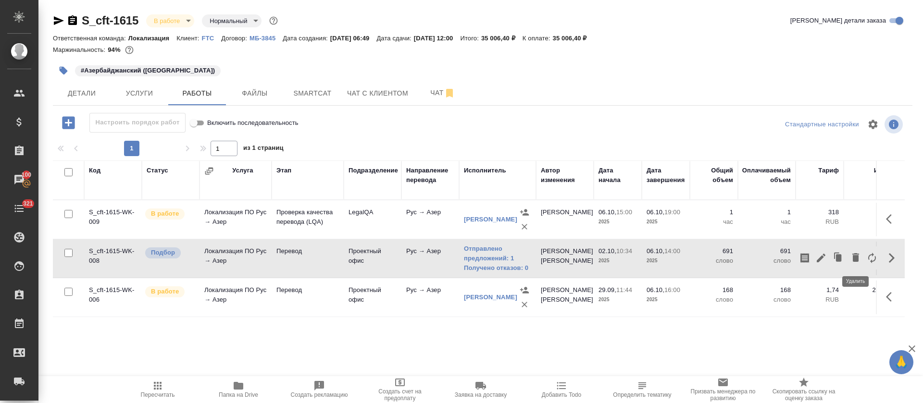
click at [855, 255] on icon "button" at bounding box center [856, 257] width 7 height 9
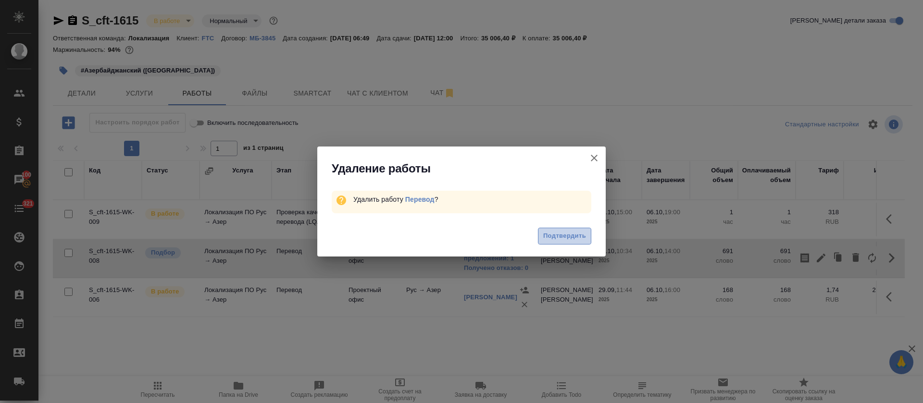
click at [550, 239] on span "Подтвердить" at bounding box center [564, 236] width 43 height 11
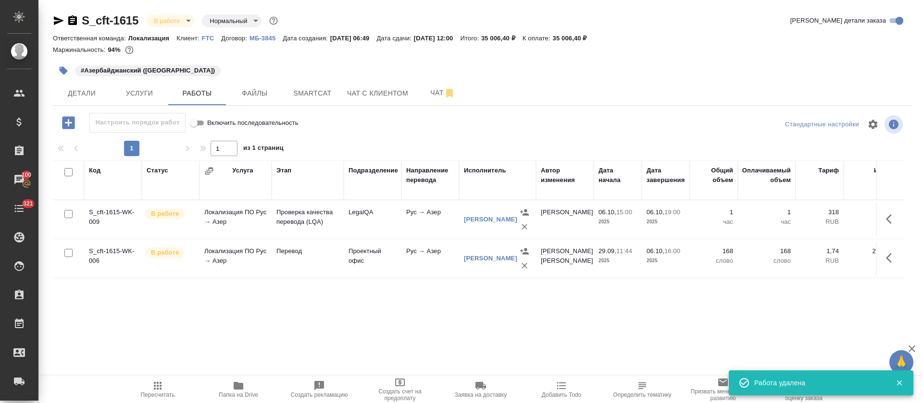
click at [886, 257] on button "button" at bounding box center [891, 258] width 23 height 23
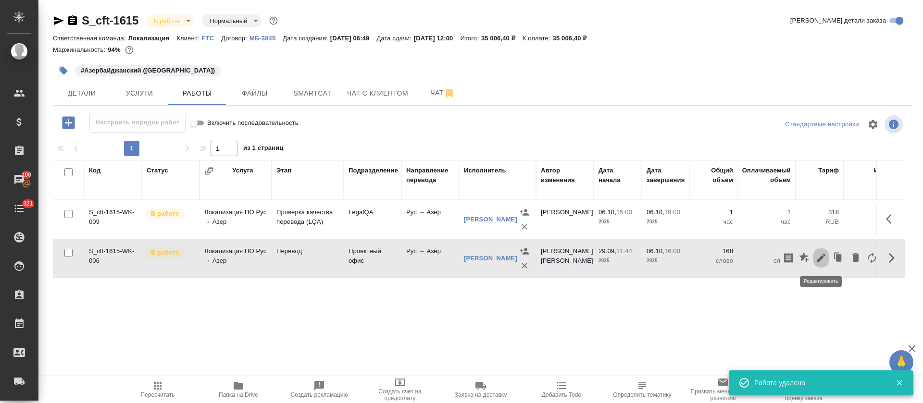
click at [820, 259] on icon "button" at bounding box center [821, 258] width 9 height 9
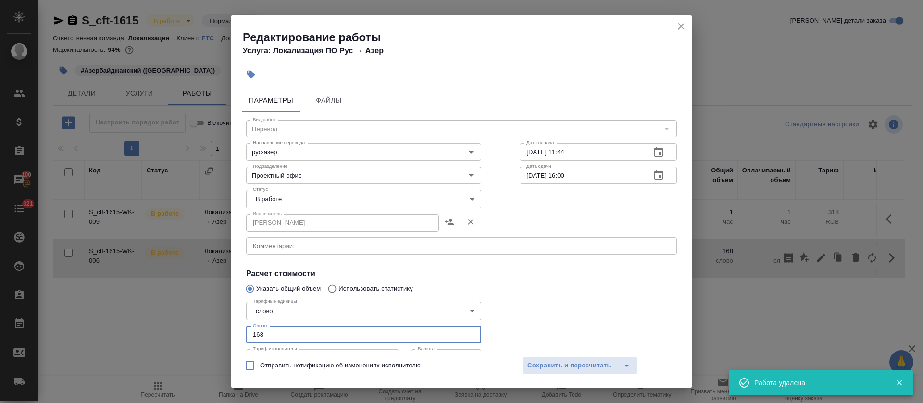
click at [217, 335] on div "Редактирование работы Услуга: Локализация ПО Рус → [PERSON_NAME] Файлы Вид рабо…" at bounding box center [461, 201] width 923 height 403
paste input "891.3"
type input "891.3"
click at [290, 206] on body "🙏 .cls-1 fill:#fff; AWATERA [PERSON_NAME] Спецификации Заказы 100 Чаты 321 Todo…" at bounding box center [461, 201] width 923 height 403
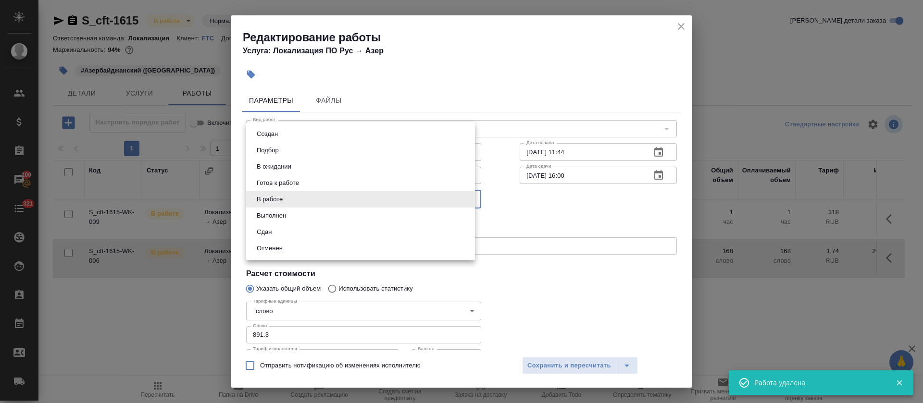
click at [284, 230] on li "Сдан" at bounding box center [360, 232] width 229 height 16
type input "closed"
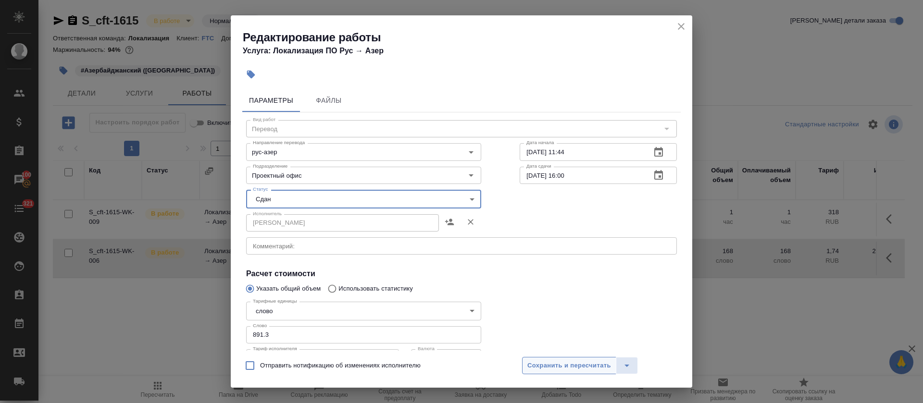
click at [579, 365] on span "Сохранить и пересчитать" at bounding box center [570, 366] width 84 height 11
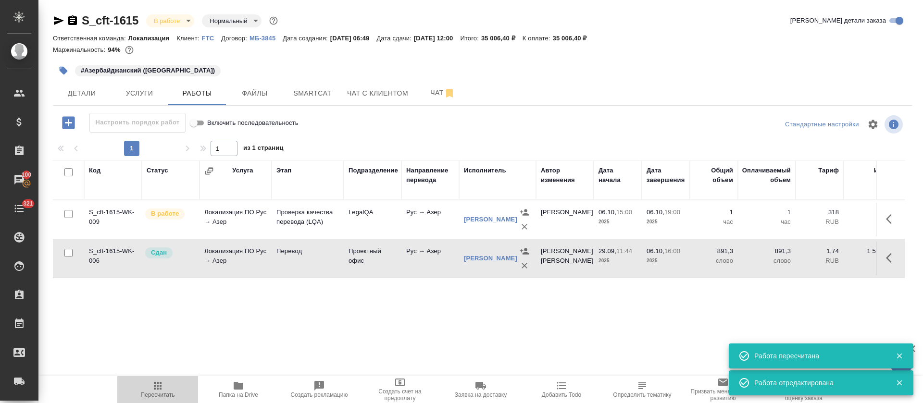
click at [156, 387] on icon "button" at bounding box center [158, 386] width 12 height 12
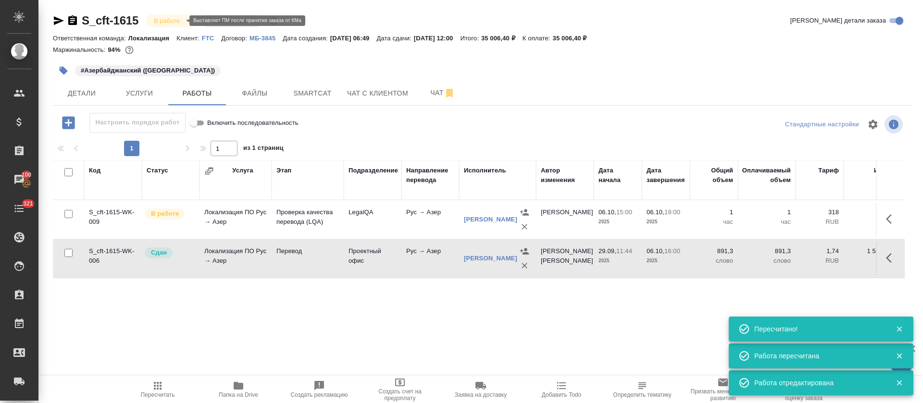
click at [172, 23] on body "🙏 .cls-1 fill:#fff; AWATERA [PERSON_NAME] Спецификации Заказы 100 Чаты 321 Todo…" at bounding box center [461, 201] width 923 height 403
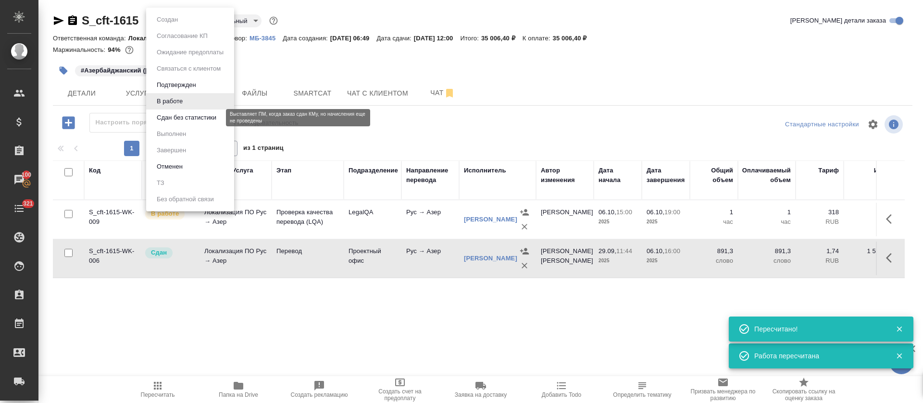
click at [176, 120] on button "Сдан без статистики" at bounding box center [186, 118] width 65 height 11
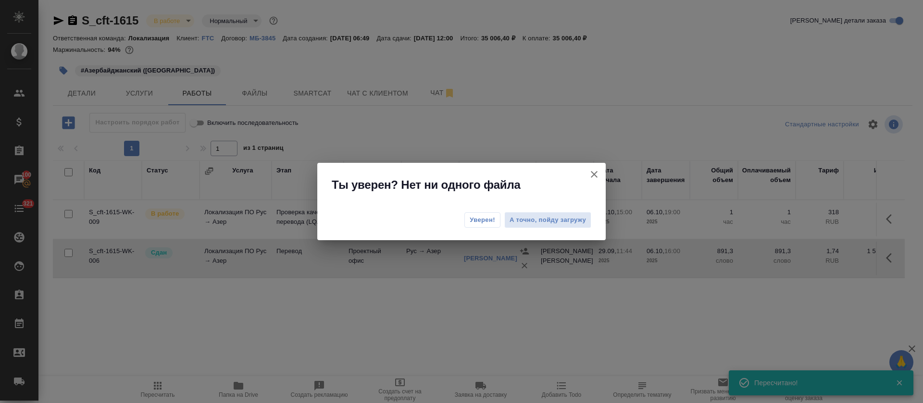
click at [485, 226] on button "Уверен!" at bounding box center [483, 220] width 36 height 15
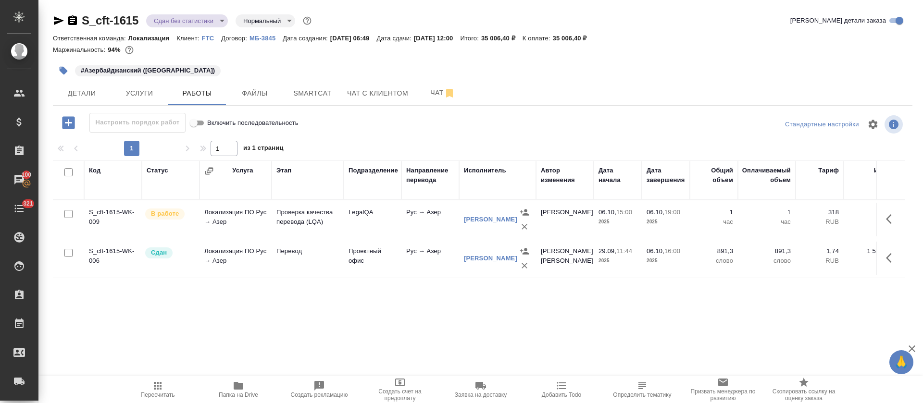
click at [116, 327] on div "Код Статус Услуга Этап Подразделение Направление перевода Исполнитель Автор изм…" at bounding box center [479, 269] width 852 height 216
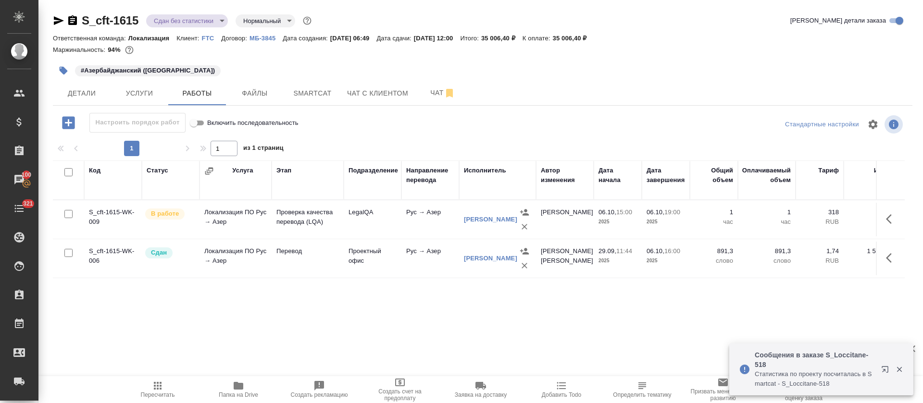
click at [59, 23] on icon "button" at bounding box center [59, 21] width 12 height 12
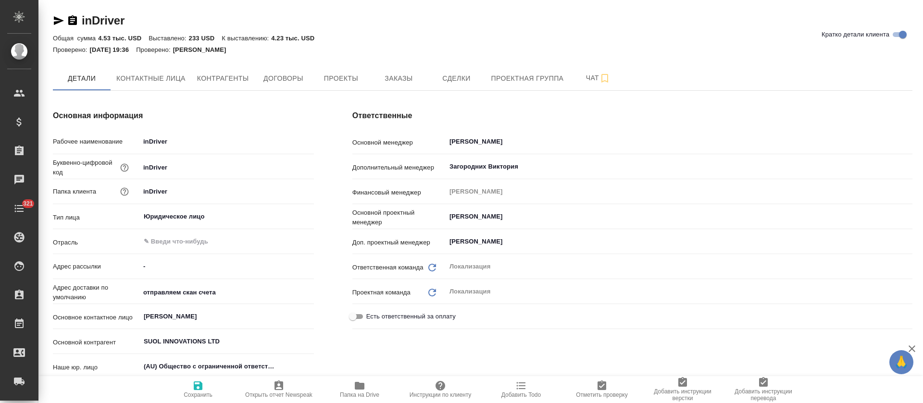
type textarea "x"
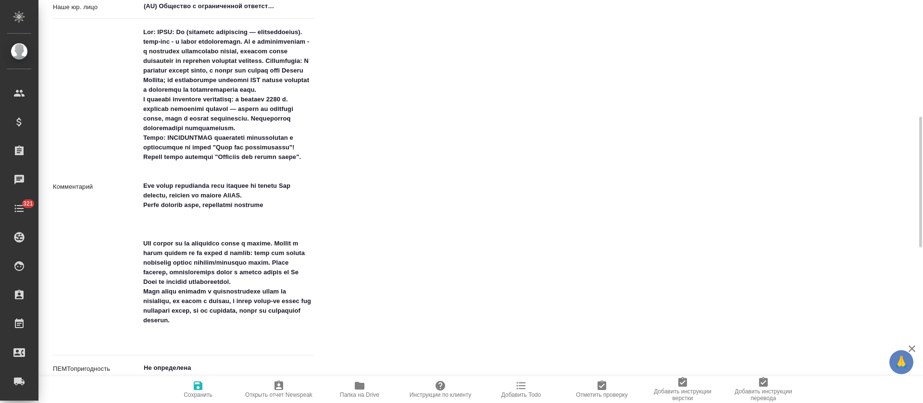
type textarea "x"
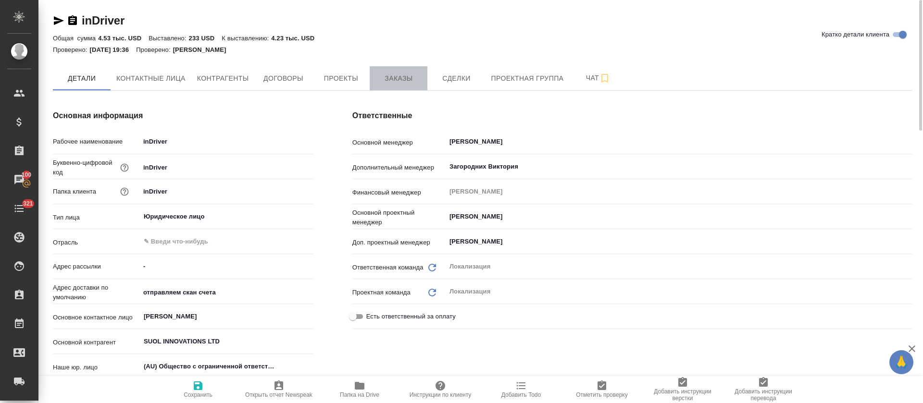
click at [391, 88] on button "Заказы" at bounding box center [399, 78] width 58 height 24
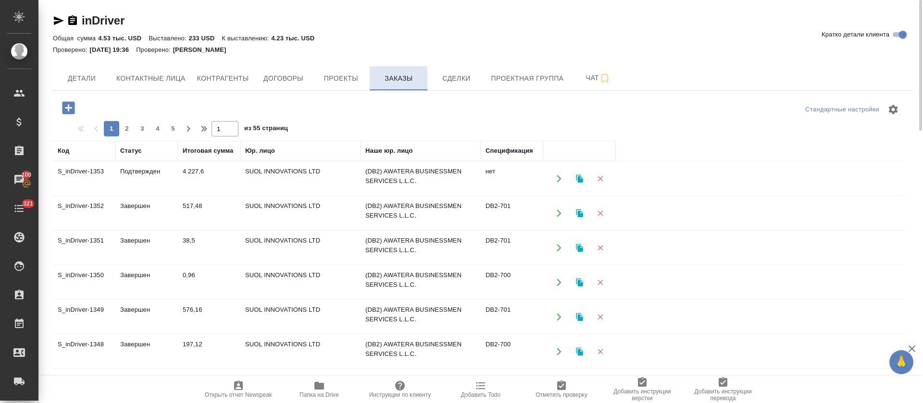
scroll to position [72, 0]
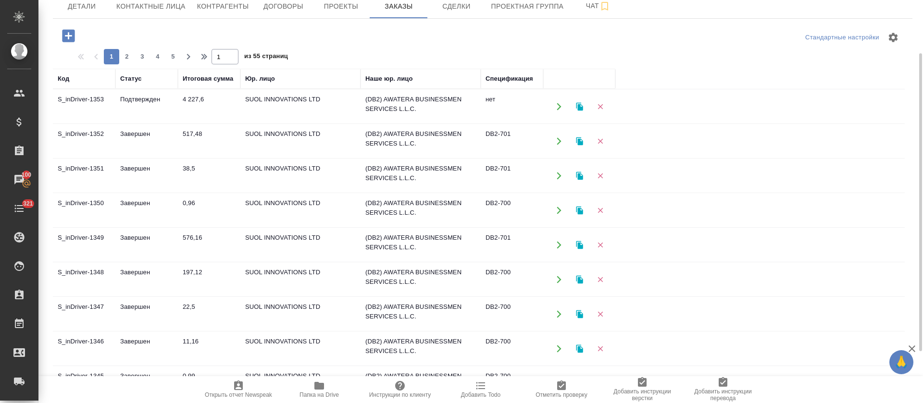
click at [191, 206] on td "0,96" at bounding box center [209, 211] width 63 height 34
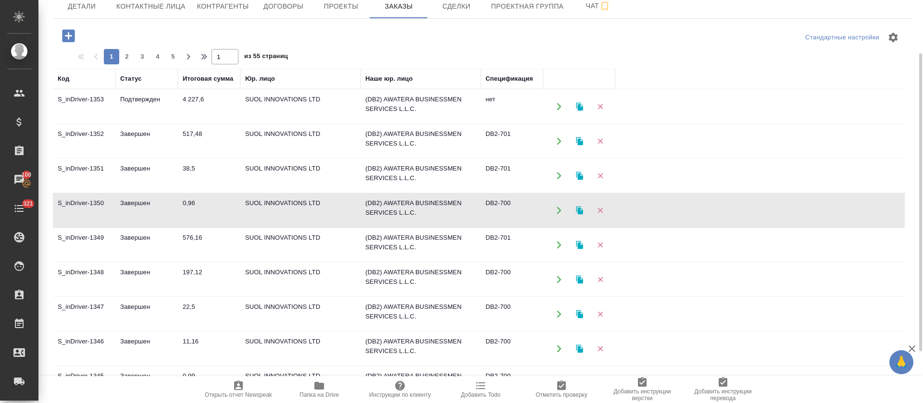
click at [191, 206] on td "0,96" at bounding box center [209, 211] width 63 height 34
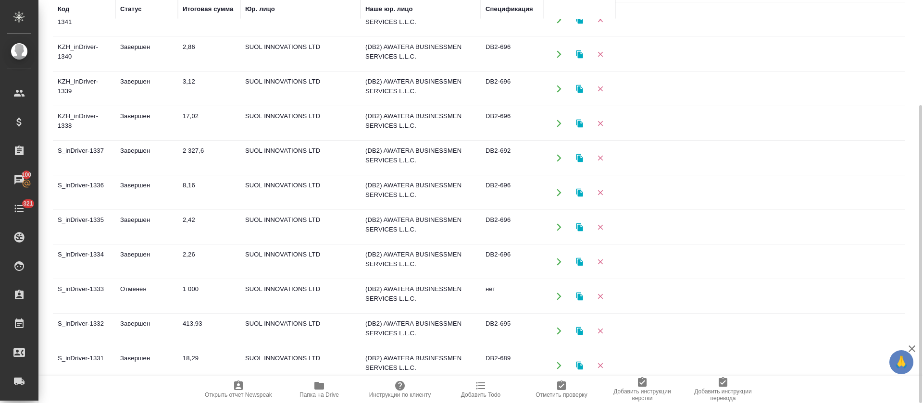
scroll to position [0, 0]
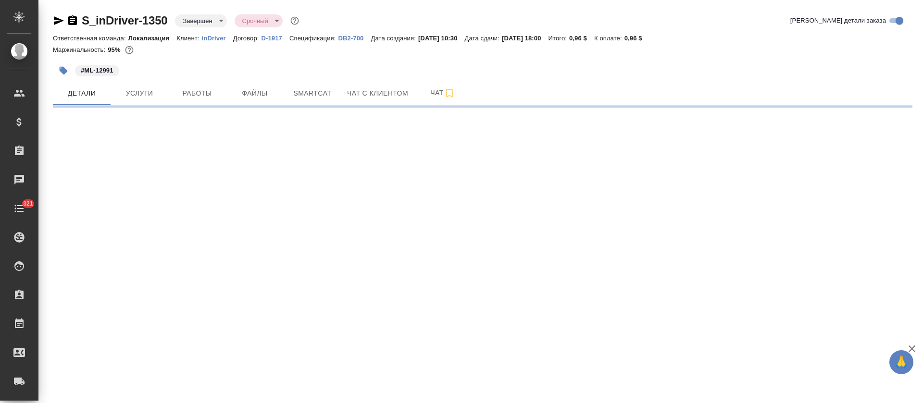
select select "RU"
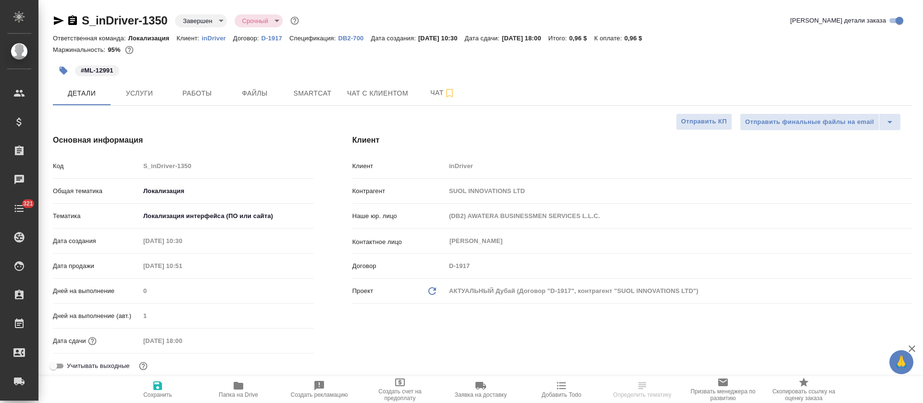
type textarea "x"
click at [344, 36] on p "DB2-700" at bounding box center [354, 38] width 33 height 7
type textarea "x"
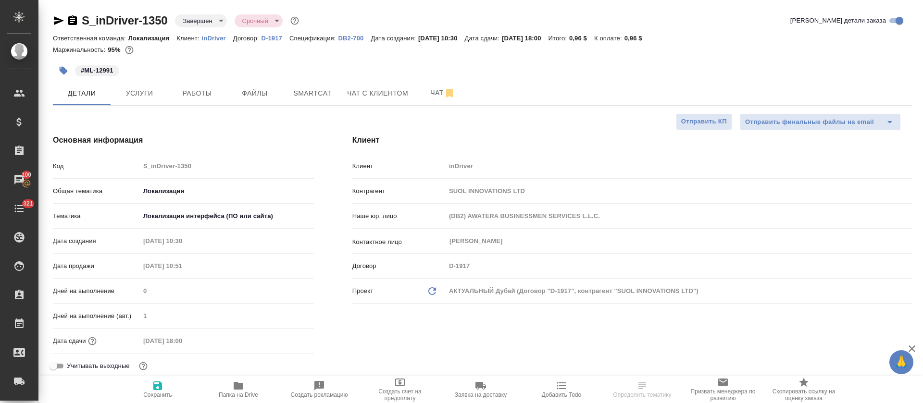
type textarea "x"
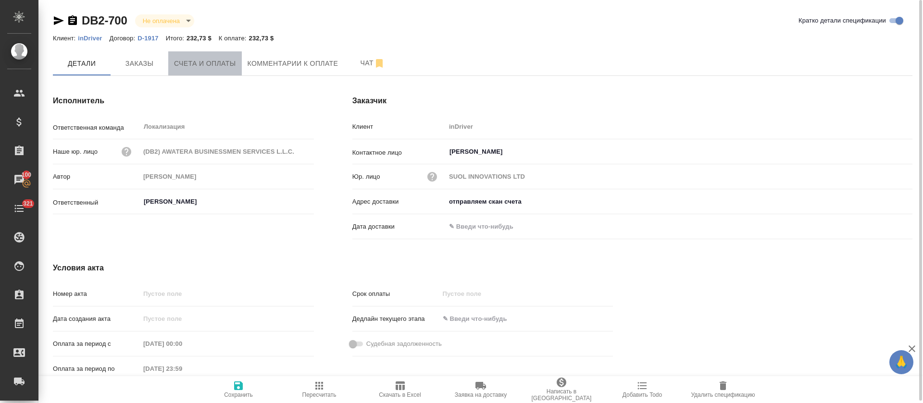
click at [219, 60] on span "Счета и оплаты" at bounding box center [205, 64] width 62 height 12
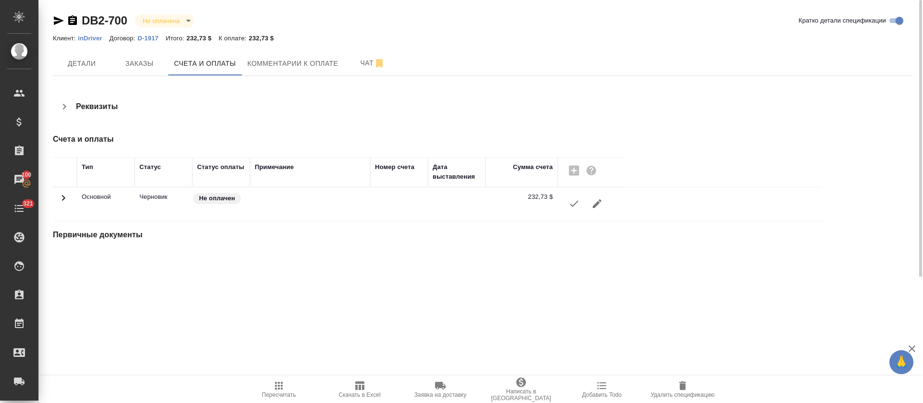
click at [575, 207] on icon "button" at bounding box center [574, 204] width 12 height 12
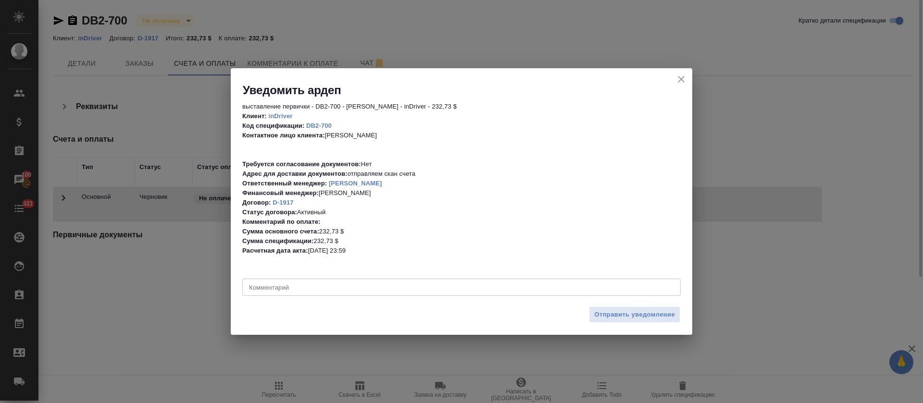
drag, startPoint x: 366, startPoint y: 273, endPoint x: 366, endPoint y: 280, distance: 7.2
click at [366, 274] on div "выставление первички - DB2-700 - [PERSON_NAME] - inDriver - 232,73 $ Клиент: in…" at bounding box center [462, 200] width 462 height 204
click at [366, 280] on div "x Комментарий" at bounding box center [461, 287] width 439 height 17
paste textarea "Purchase Order #CY01-16292"
type textarea "Purchase Order #CY01-16292"
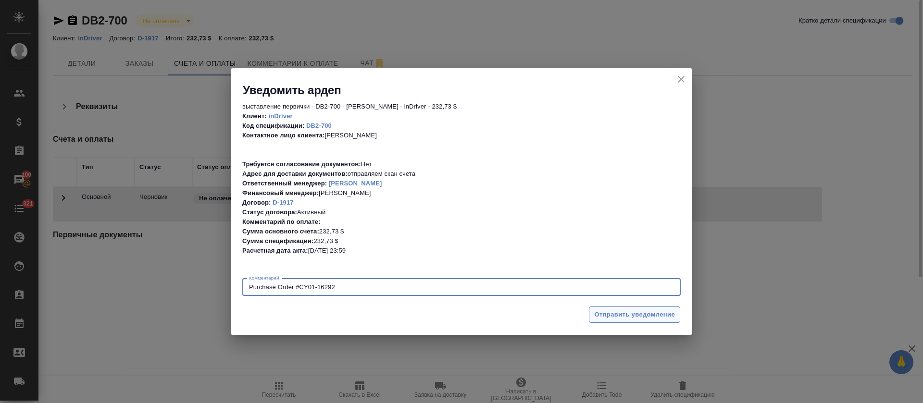
click at [616, 314] on span "Отправить уведомление" at bounding box center [634, 315] width 81 height 11
